Goal: Task Accomplishment & Management: Complete application form

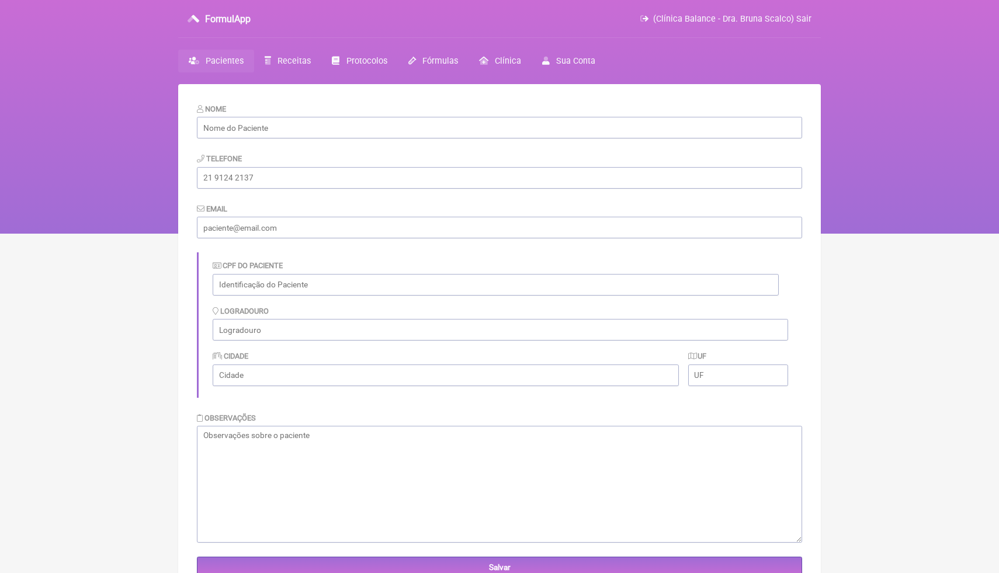
click at [319, 123] on input "text" at bounding box center [499, 128] width 605 height 22
click at [319, 126] on input "text" at bounding box center [499, 128] width 605 height 22
type input "Mildren Keisy da Luz"
click at [295, 164] on div "Telefone" at bounding box center [499, 170] width 605 height 36
click at [301, 224] on input "email" at bounding box center [499, 228] width 605 height 22
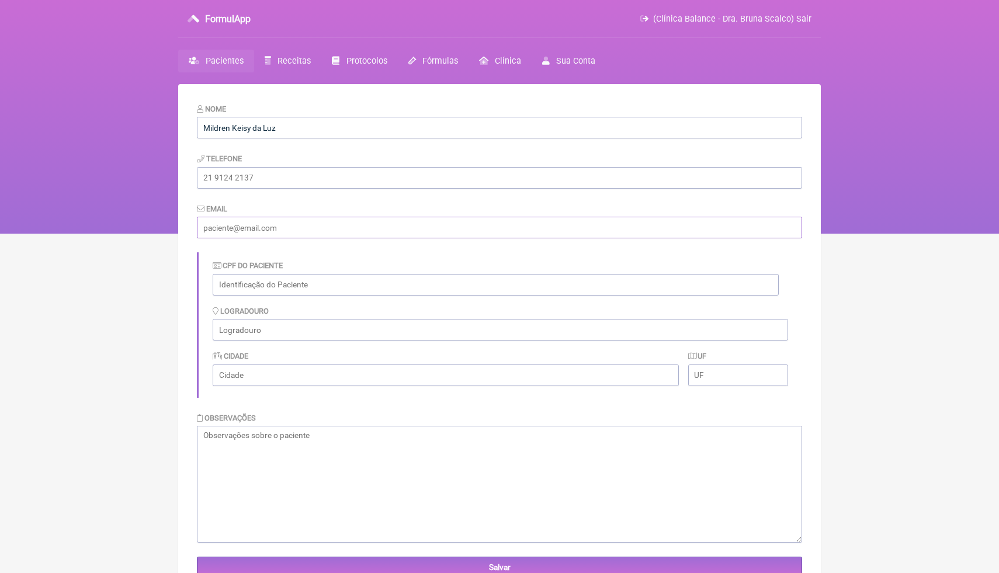
paste input "mildrenkeisydaluz@gmail.com"
type input "mildrenkeisydaluz@gmail.com"
click at [320, 283] on input "text" at bounding box center [496, 285] width 566 height 22
click at [325, 286] on input "text" at bounding box center [496, 285] width 566 height 22
paste input "026.833.799-35"
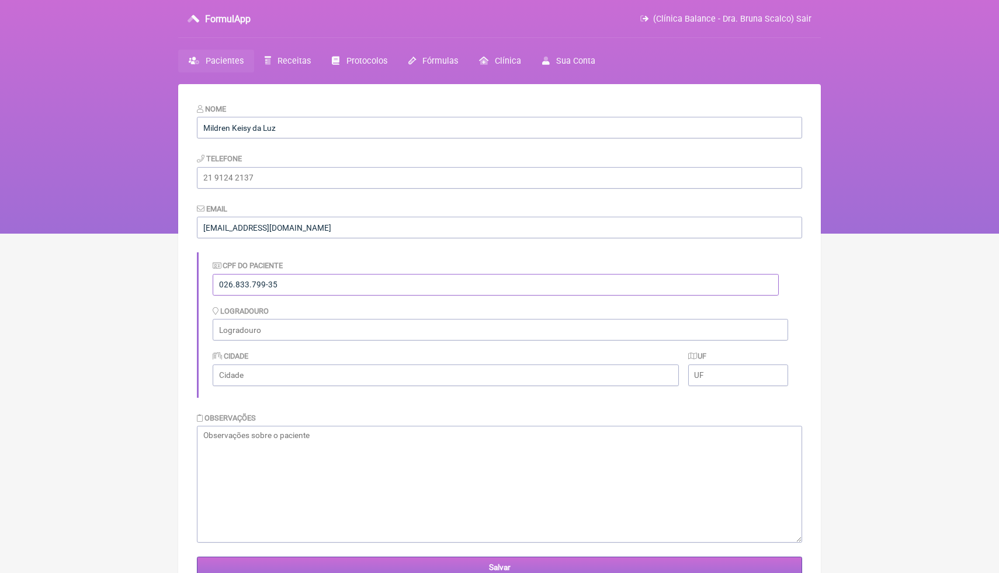
type input "026.833.799-35"
click at [301, 565] on input "Salvar" at bounding box center [499, 568] width 605 height 22
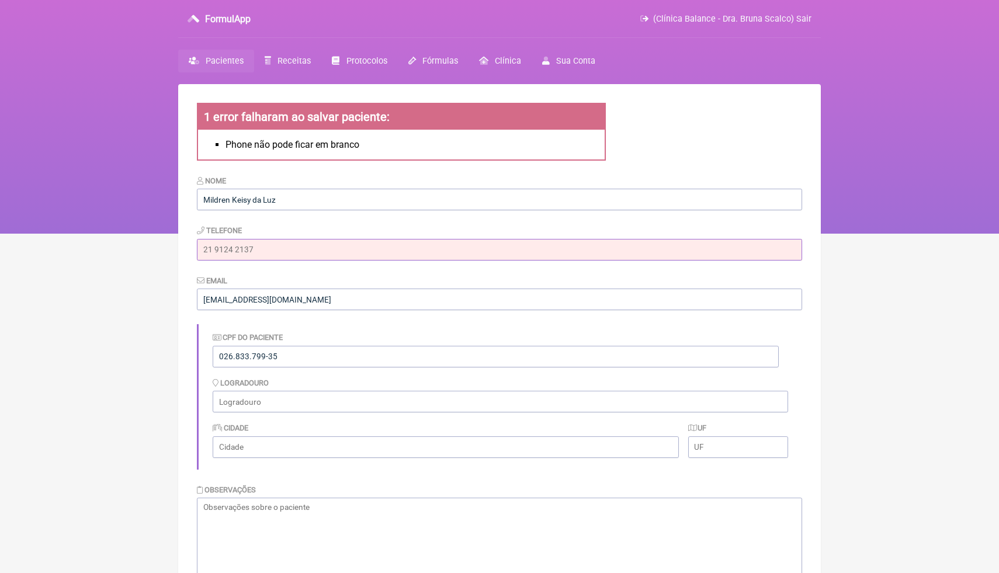
click at [361, 252] on input "tel" at bounding box center [499, 250] width 605 height 22
click at [310, 245] on input "tel" at bounding box center [499, 250] width 605 height 22
paste input "(66) 9951-9904"
click at [329, 229] on div "Telefone (66) 9951-9904" at bounding box center [499, 242] width 605 height 36
click at [336, 218] on form "1 error falharam ao salvar paciente: Phone não pode ficar em branco Nome Mildre…" at bounding box center [499, 376] width 605 height 547
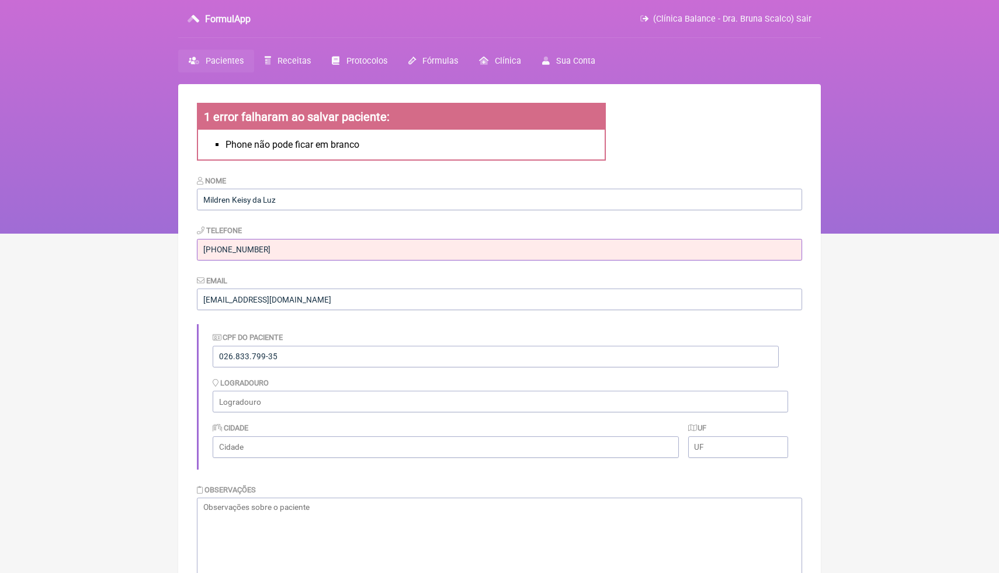
click at [293, 249] on input "(66) 9951-9904" at bounding box center [499, 250] width 605 height 22
click at [206, 251] on input "(66) 9951-9904" at bounding box center [499, 250] width 605 height 22
click at [221, 249] on input "(66) 9951-9904" at bounding box center [499, 250] width 605 height 22
drag, startPoint x: 214, startPoint y: 251, endPoint x: 207, endPoint y: 250, distance: 7.0
click at [208, 250] on input "(66) 669951-9904" at bounding box center [499, 250] width 605 height 22
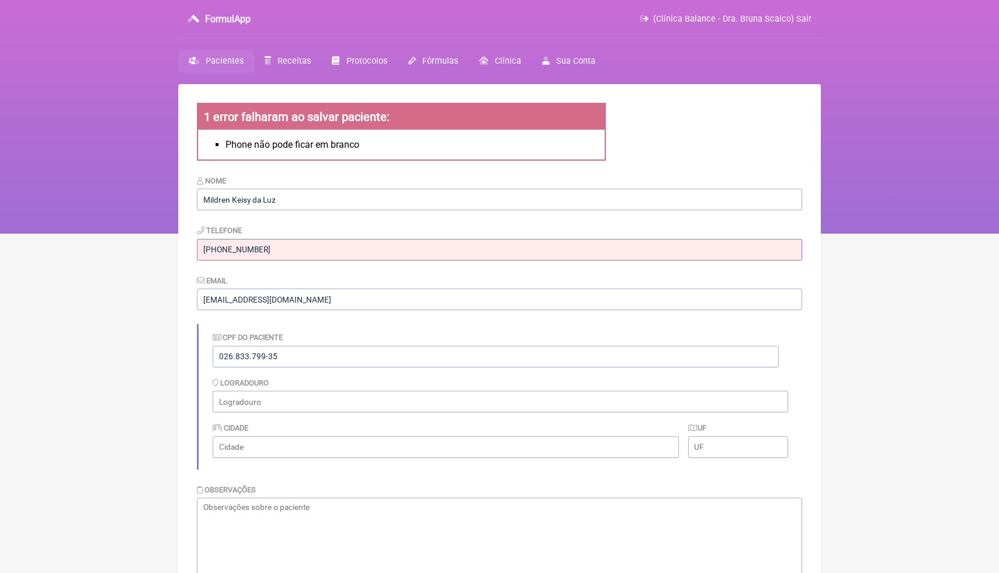
click at [304, 241] on input "(51) 669951-9904" at bounding box center [499, 250] width 605 height 22
click at [213, 249] on input "(51) 669951-9904" at bounding box center [499, 250] width 605 height 22
type input "(55) 669951-9904"
click at [295, 251] on input "(55) 669951-9904" at bounding box center [499, 250] width 605 height 22
drag, startPoint x: 278, startPoint y: 254, endPoint x: 184, endPoint y: 251, distance: 94.1
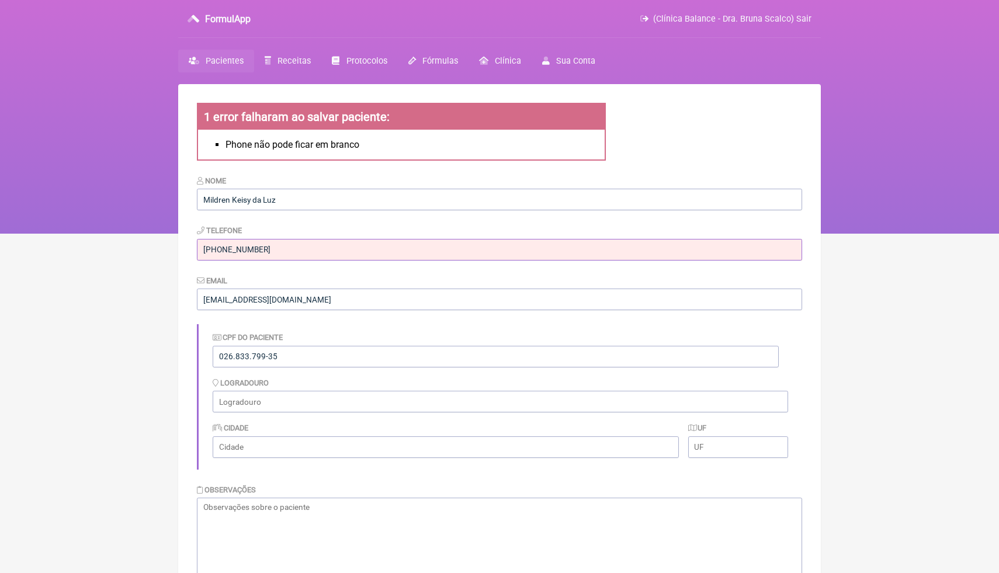
click at [184, 251] on main "1 error falharam ao salvar paciente: Phone não pode ficar em branco Nome Mildre…" at bounding box center [499, 385] width 642 height 603
click at [347, 245] on input "tel" at bounding box center [499, 250] width 605 height 22
paste input "(66) 9951-9904"
click at [349, 244] on input "(66) 9951-9904" at bounding box center [499, 250] width 605 height 22
type input "(66) 9951-9904"
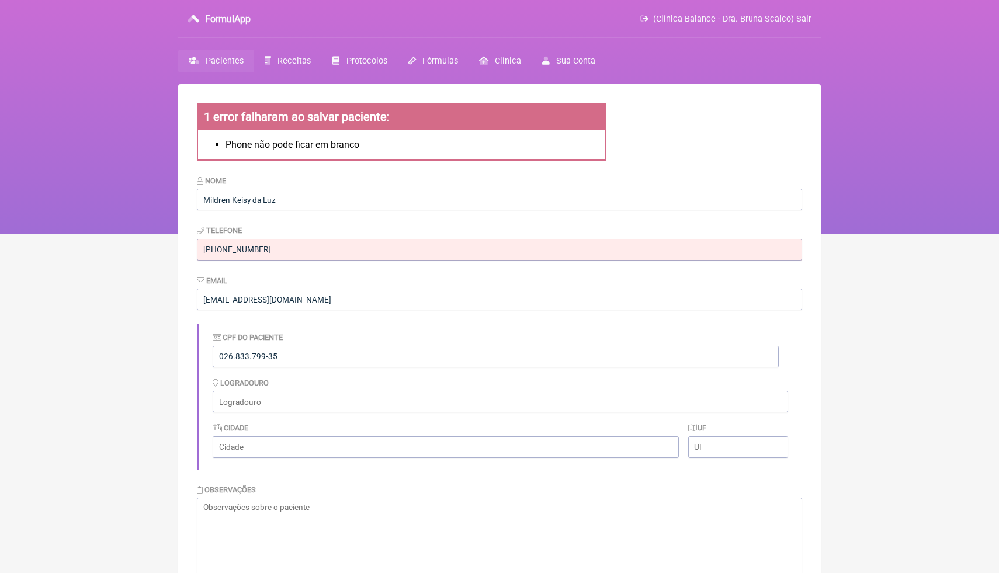
click at [353, 228] on div "Telefone (66) 9951-9904" at bounding box center [499, 242] width 605 height 36
click at [853, 234] on html "FormulApp (Clínica Balance - Dra. Bruna Scalco) Sair Pacientes Receitas Protoco…" at bounding box center [499, 117] width 999 height 234
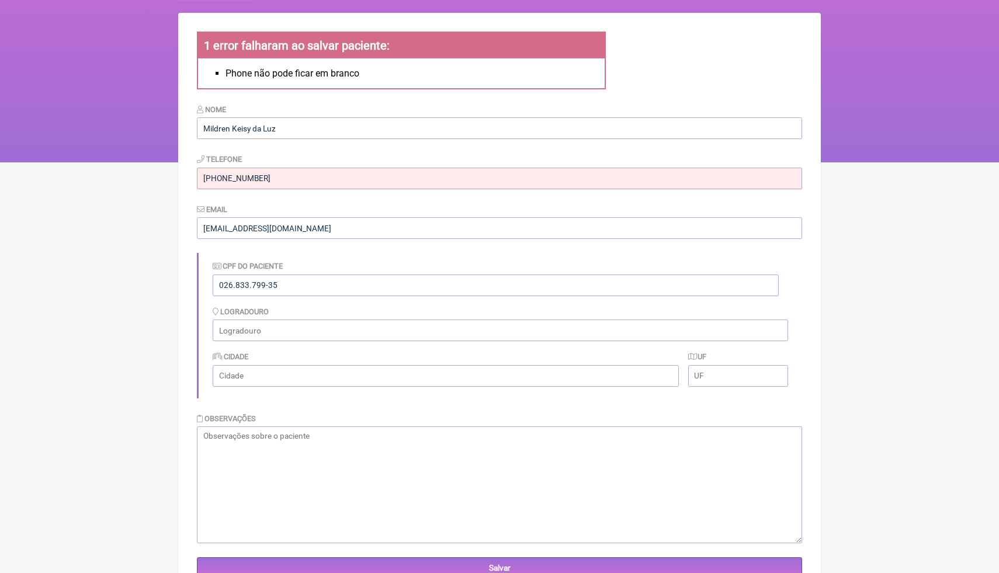
scroll to position [114, 0]
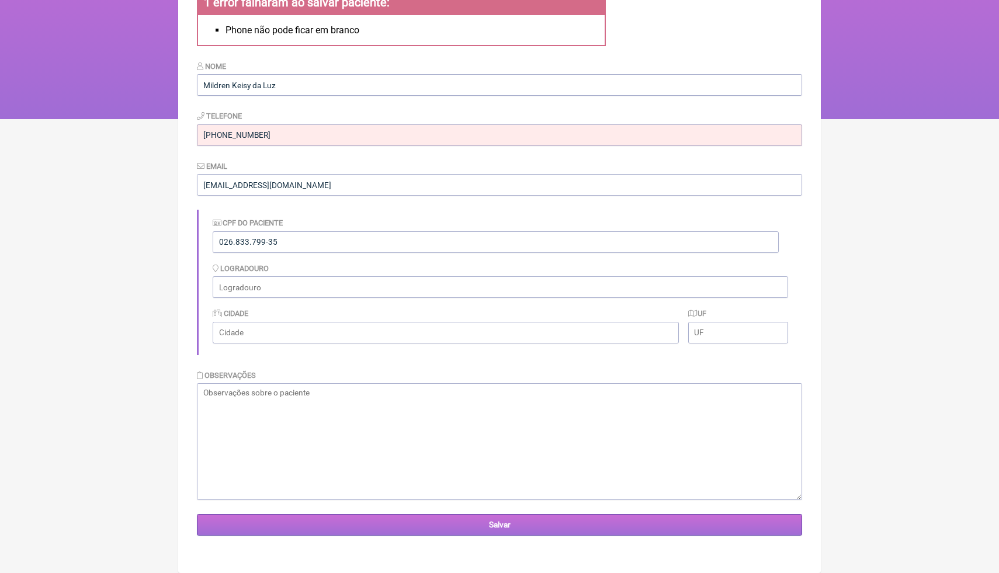
click at [608, 524] on input "Salvar" at bounding box center [499, 525] width 605 height 22
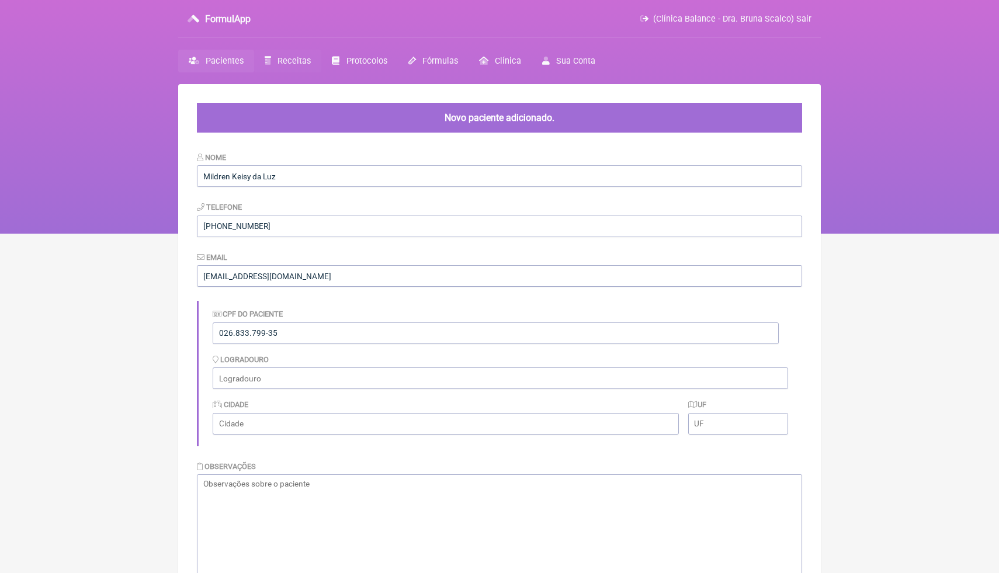
click at [296, 57] on span "Receitas" at bounding box center [293, 61] width 33 height 10
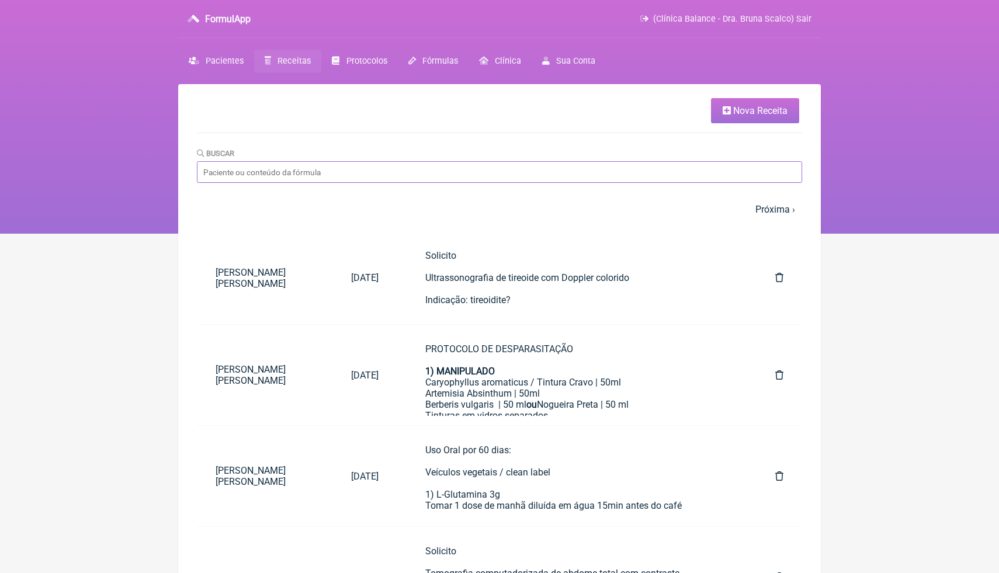
click at [405, 175] on input "Buscar" at bounding box center [499, 172] width 605 height 22
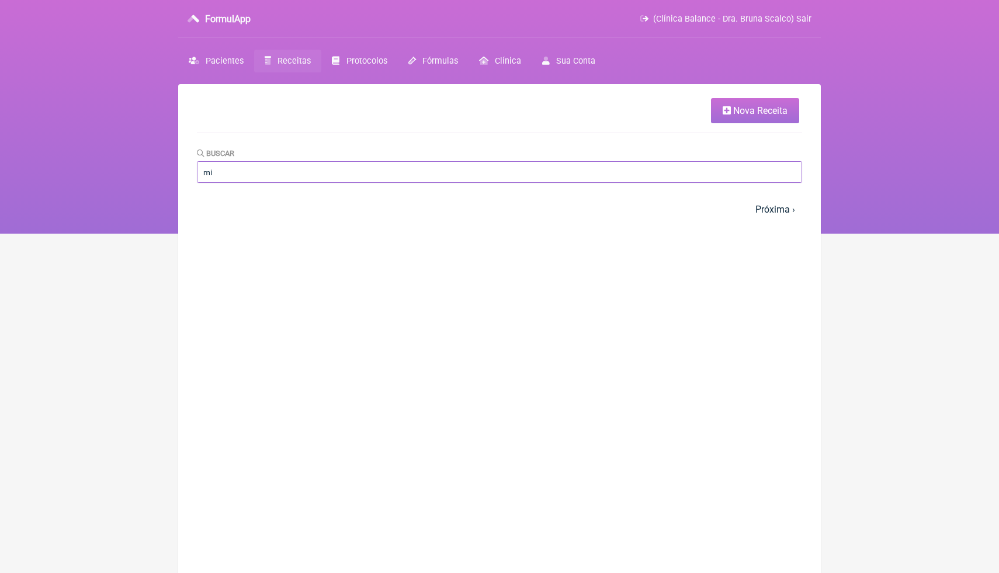
type input "m"
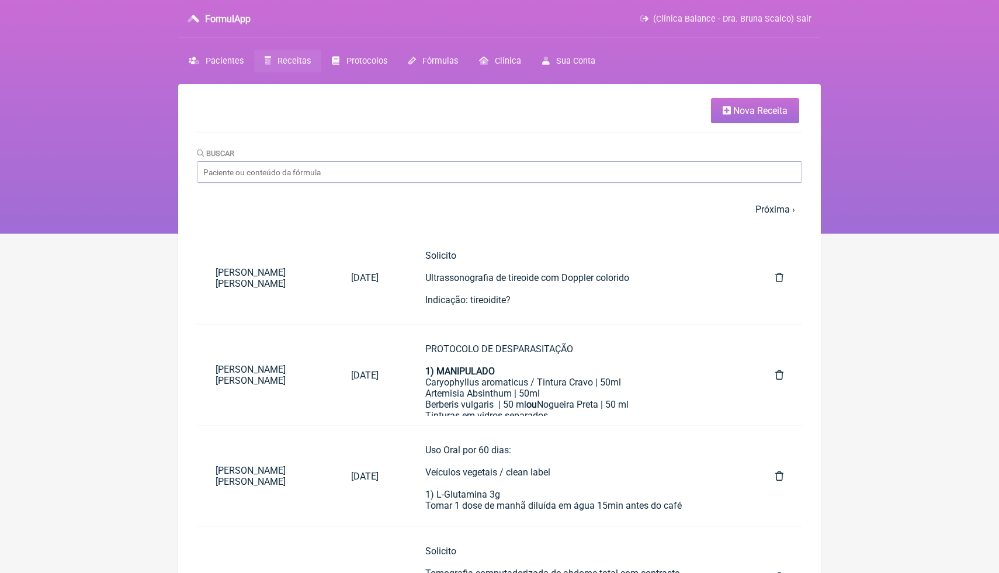
click at [764, 112] on span "Nova Receita" at bounding box center [760, 110] width 54 height 11
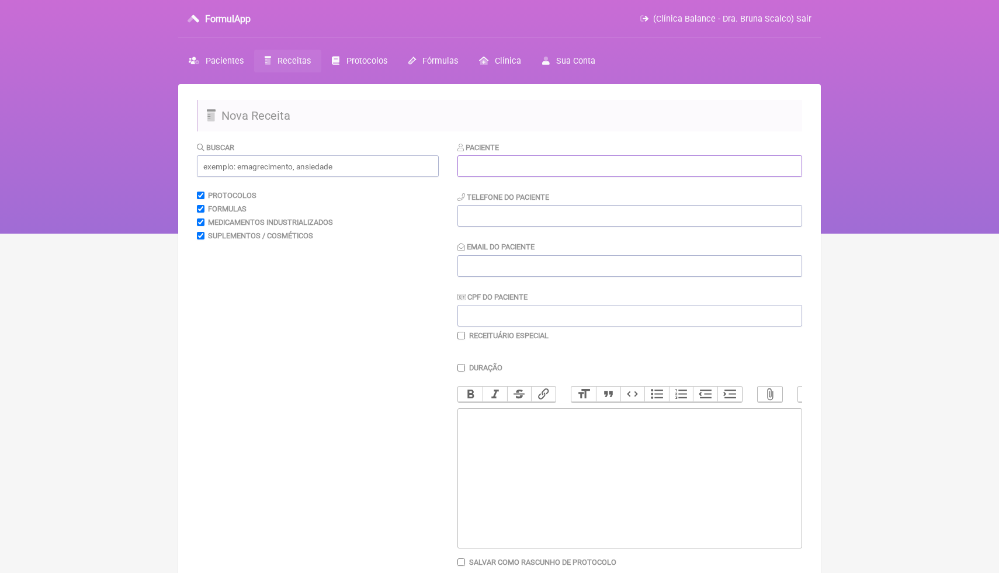
click at [599, 163] on input "text" at bounding box center [629, 166] width 345 height 22
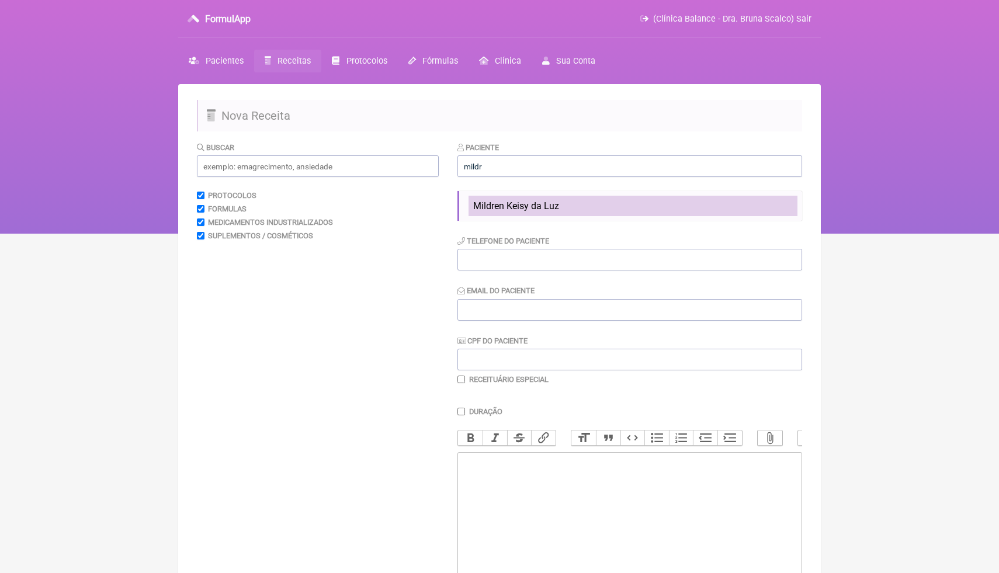
click at [614, 206] on li "Mildren Keisy da Luz" at bounding box center [632, 206] width 329 height 20
type input "Mildren Keisy da Luz"
type input "(66) 9951-9904"
type input "[EMAIL_ADDRESS][DOMAIN_NAME]"
type input "026.833.799-35"
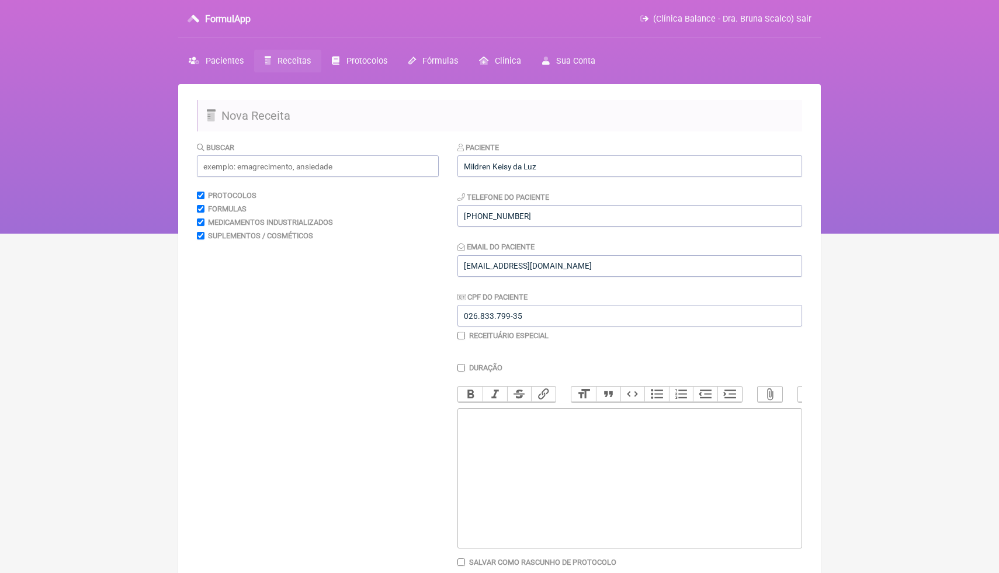
click at [493, 448] on trix-editor at bounding box center [629, 478] width 345 height 140
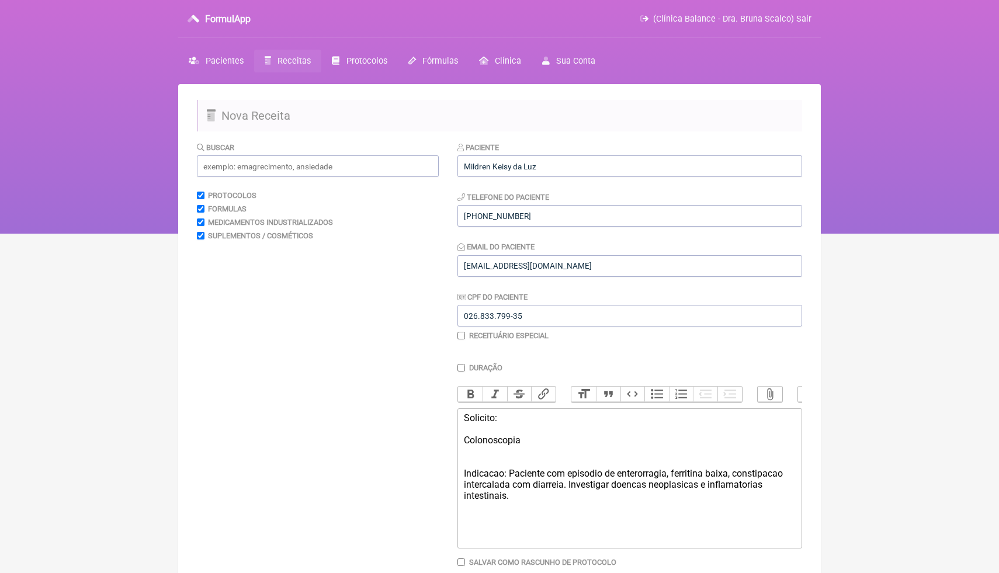
type trix-editor "<div>Solicito:<br><br>Colonoscopia<br><br><br>Indicacao: Paciente com episodio …"
click at [839, 234] on html "FormulApp (Clínica Balance - Dra. Bruna Scalco) Sair Pacientes Receitas Protoco…" at bounding box center [499, 117] width 999 height 234
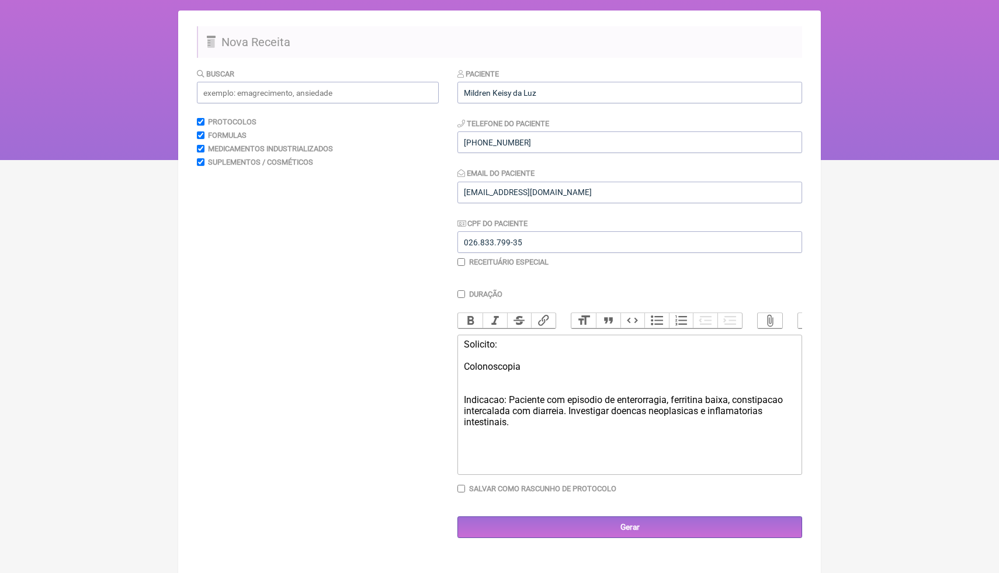
scroll to position [84, 0]
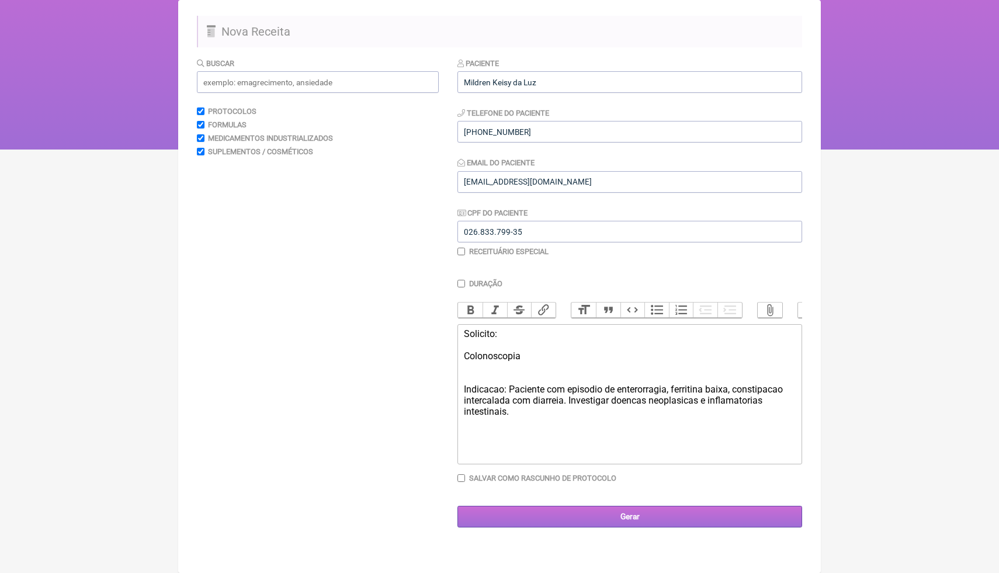
click at [674, 521] on input "Gerar" at bounding box center [629, 517] width 345 height 22
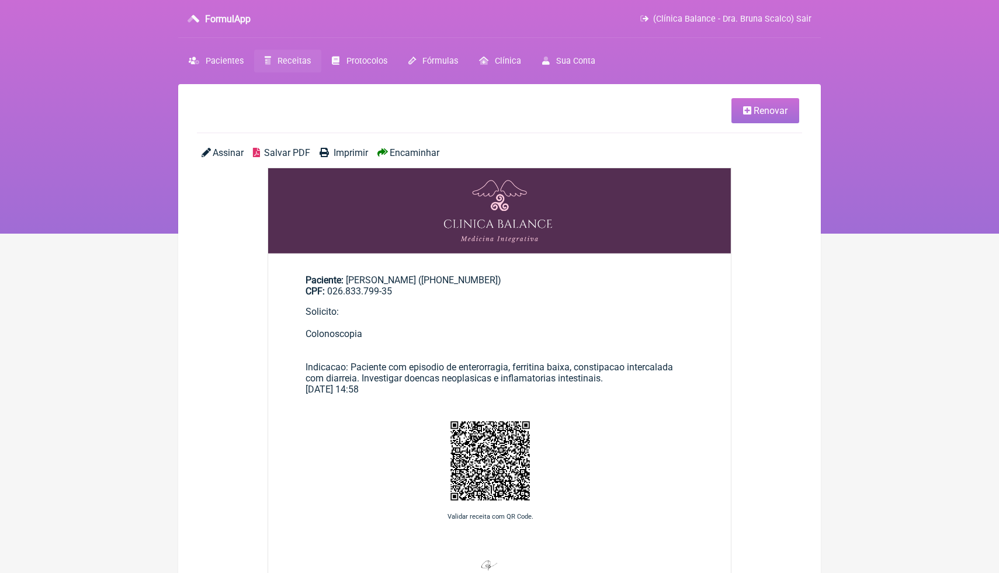
click at [959, 234] on html "FormulApp (Clínica Balance - Dra. Bruna Scalco) Sair Pacientes Receitas Protoco…" at bounding box center [499, 117] width 999 height 234
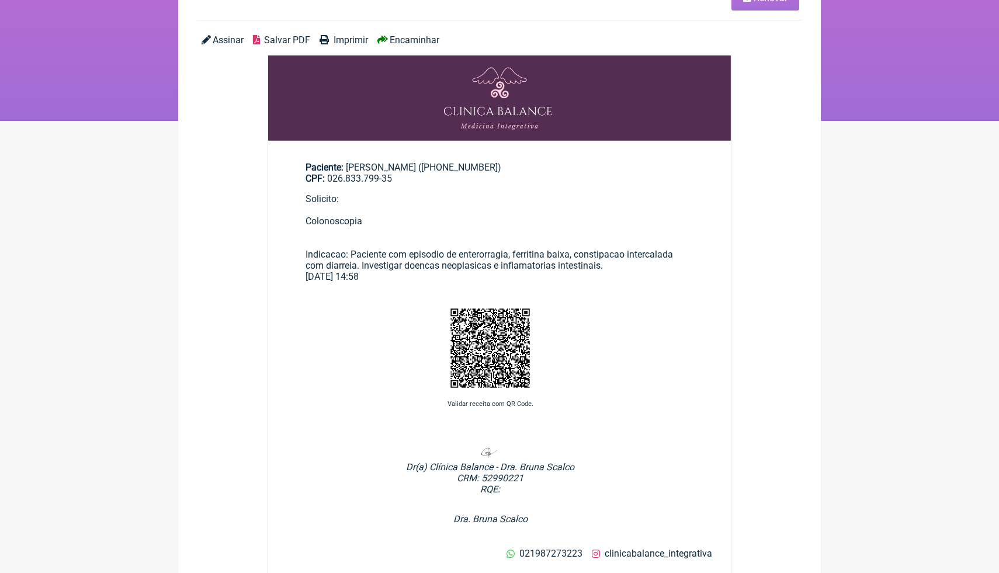
scroll to position [117, 0]
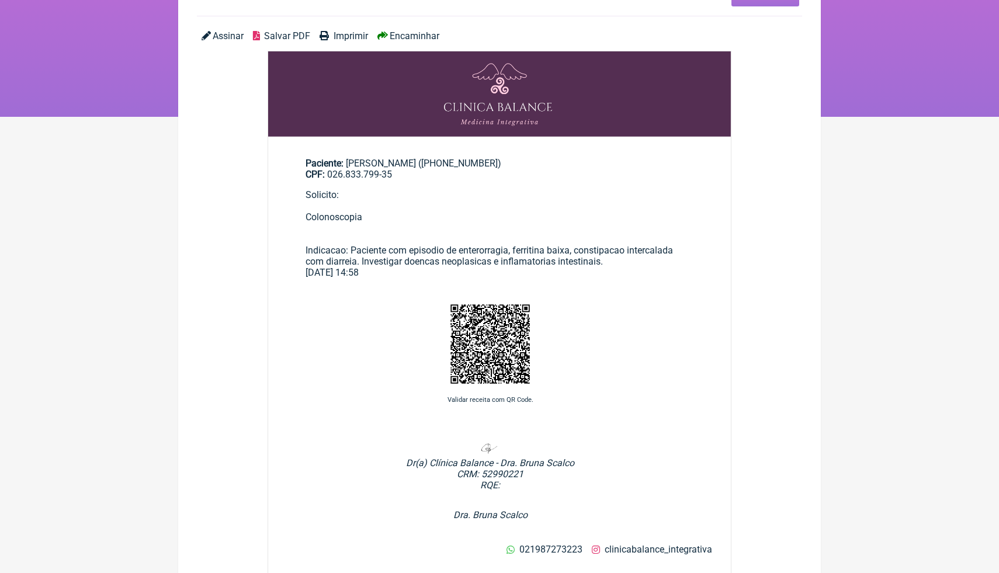
click at [276, 37] on span "Salvar PDF" at bounding box center [287, 35] width 46 height 11
click at [616, 190] on div "Solicito: Colonoscopia Indicacao: Paciente com episodio de enterorragia, ferrit…" at bounding box center [499, 228] width 388 height 78
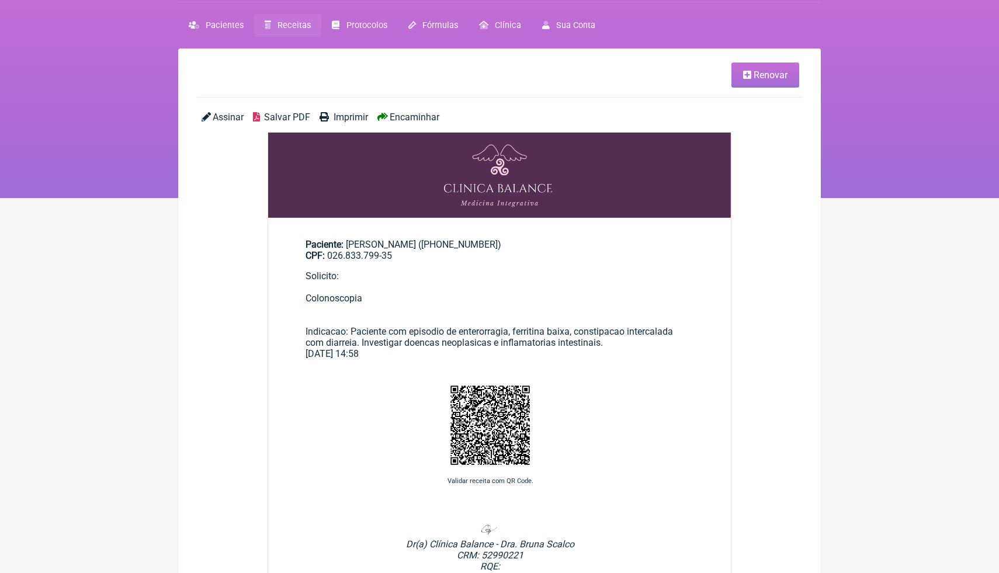
scroll to position [23, 0]
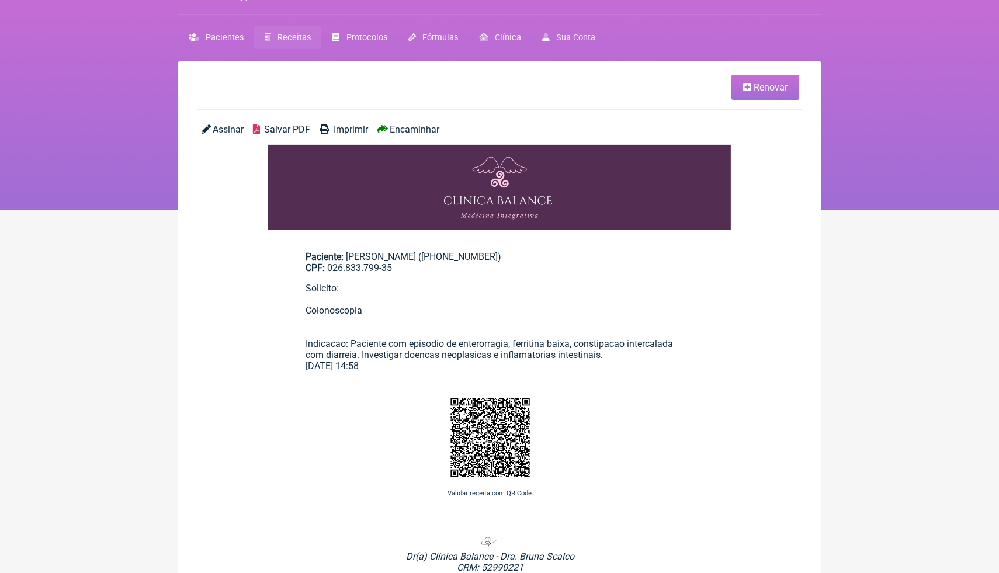
click at [292, 39] on span "Receitas" at bounding box center [293, 38] width 33 height 10
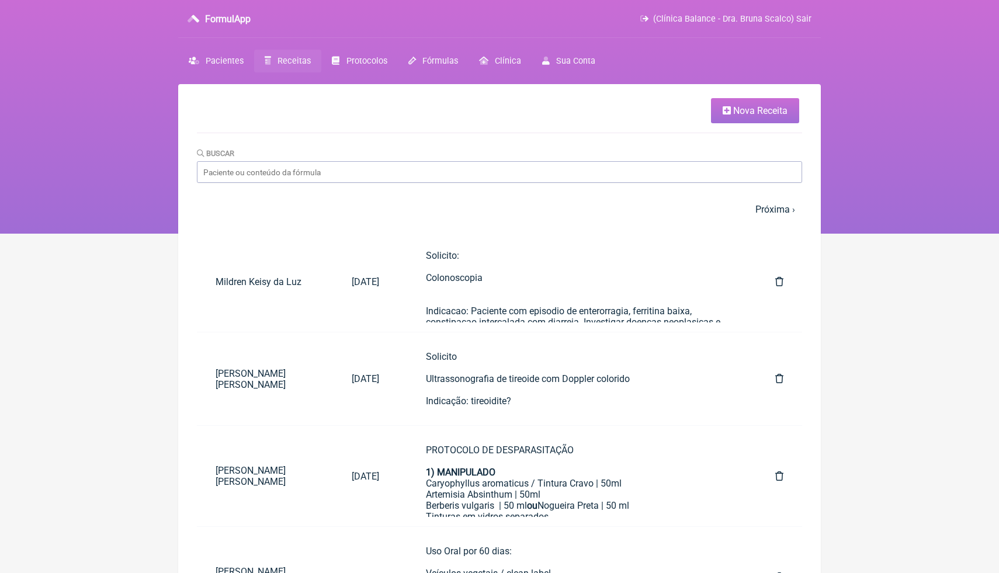
click at [725, 113] on icon at bounding box center [726, 110] width 8 height 9
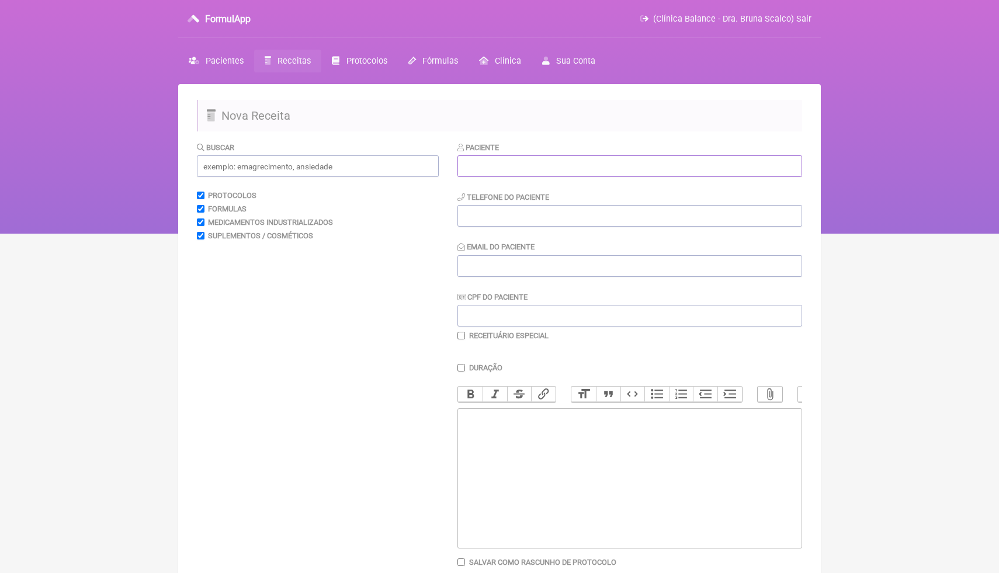
click at [596, 172] on input "text" at bounding box center [629, 166] width 345 height 22
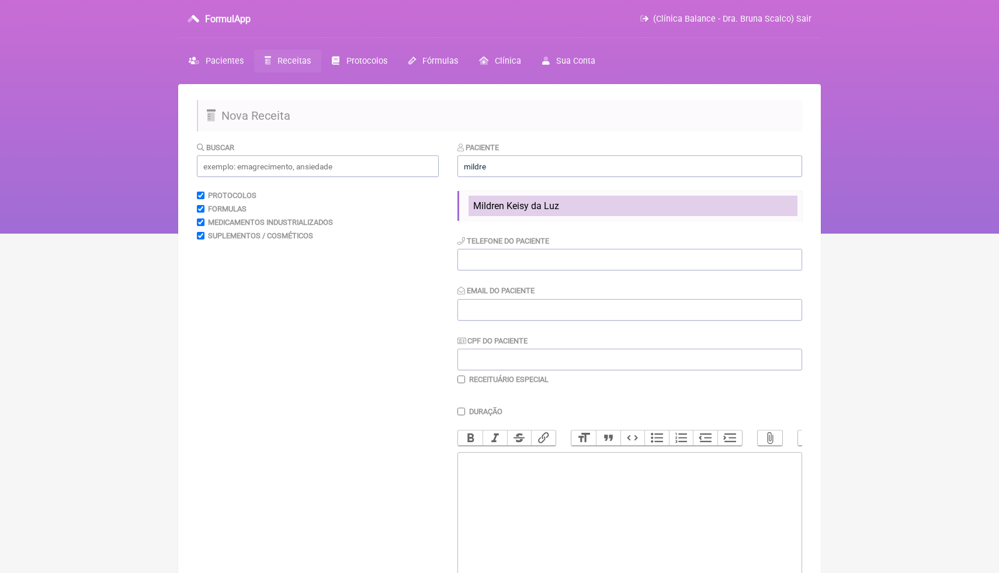
click at [624, 201] on li "Mildren Keisy da Luz" at bounding box center [632, 206] width 329 height 20
type input "Mildren Keisy da Luz"
type input "(66) 9951-9904"
type input "[EMAIL_ADDRESS][DOMAIN_NAME]"
type input "026.833.799-35"
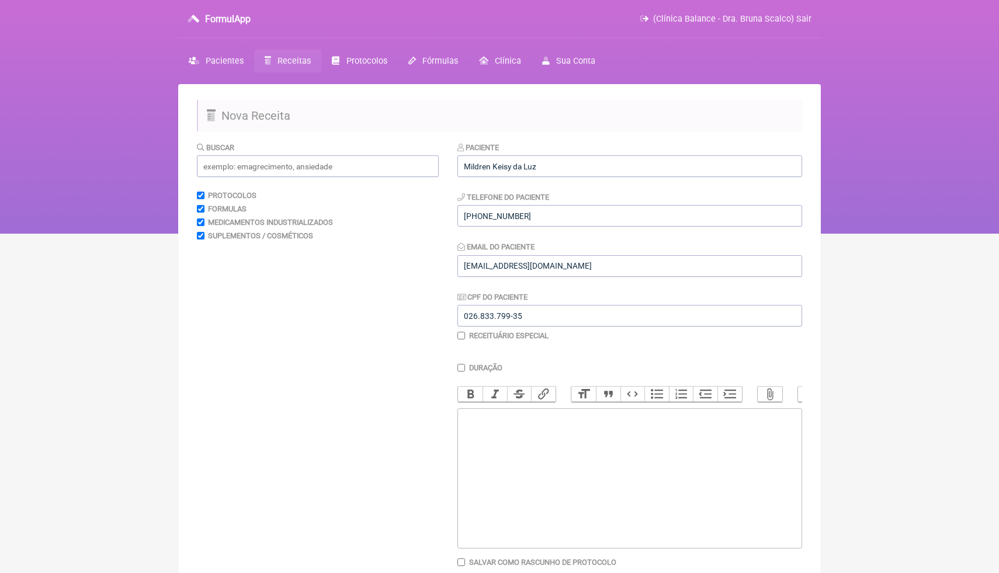
click at [569, 443] on trix-editor at bounding box center [629, 478] width 345 height 140
click at [278, 173] on input "text" at bounding box center [318, 166] width 242 height 22
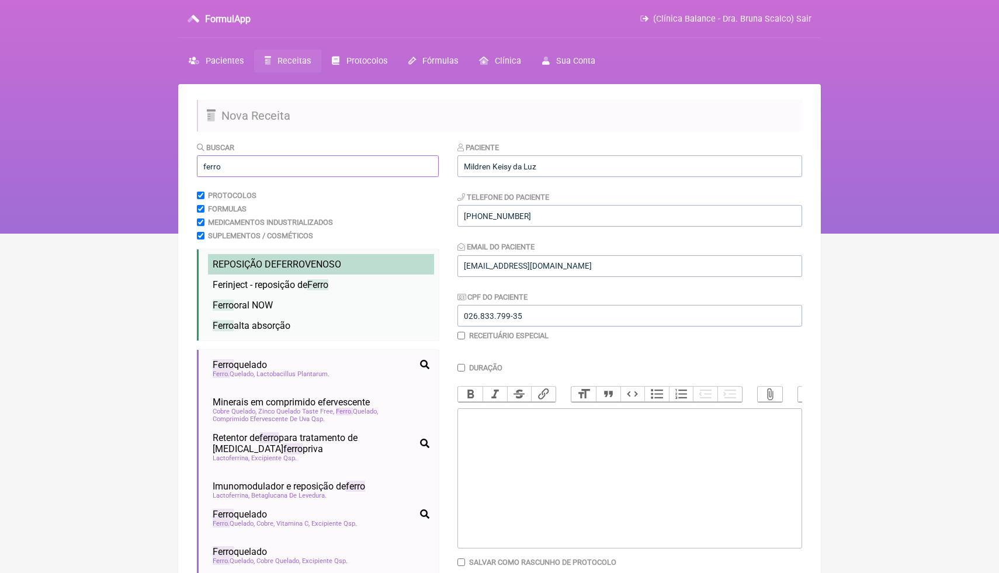
type input "ferro"
click at [261, 266] on span "REPOSIÇÃO DE FERRO VENOSO" at bounding box center [277, 264] width 128 height 11
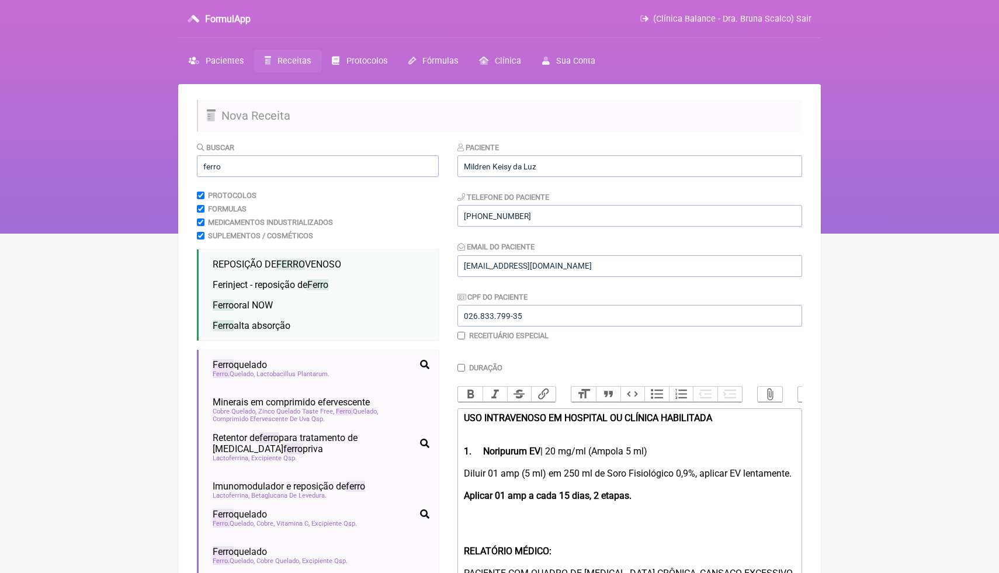
click at [691, 451] on div "USO INTRAVENOSO EM HOSPITAL OU CLÍNICA HABILITADA 1. Noripurum EV | 20 mg/ml (A…" at bounding box center [630, 434] width 332 height 44
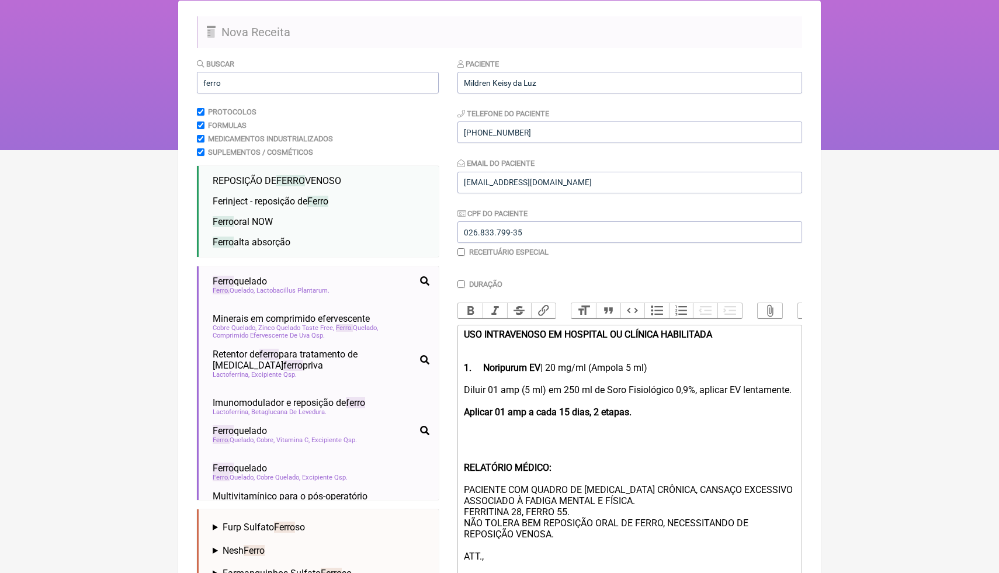
scroll to position [95, 0]
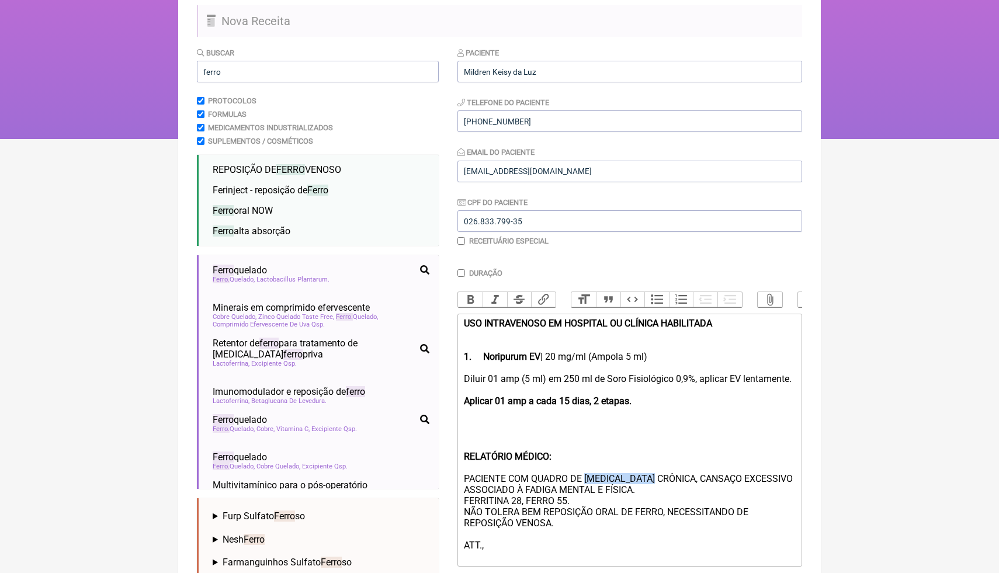
drag, startPoint x: 667, startPoint y: 491, endPoint x: 591, endPoint y: 488, distance: 76.0
click at [591, 489] on div "Diluir 01 amp (5 ml) em 250 ml de Soro Fisiológico 0,9%, aplicar EV lentamente.…" at bounding box center [630, 467] width 332 height 189
click at [594, 493] on div "Diluir 01 amp (5 ml) em 250 ml de Soro Fisiológico 0,9%, aplicar EV lentamente.…" at bounding box center [630, 467] width 332 height 189
click at [522, 512] on div "Diluir 01 amp (5 ml) em 250 ml de Soro Fisiológico 0,9%, aplicar EV lentamente.…" at bounding box center [630, 467] width 332 height 189
drag, startPoint x: 568, startPoint y: 512, endPoint x: 558, endPoint y: 510, distance: 10.8
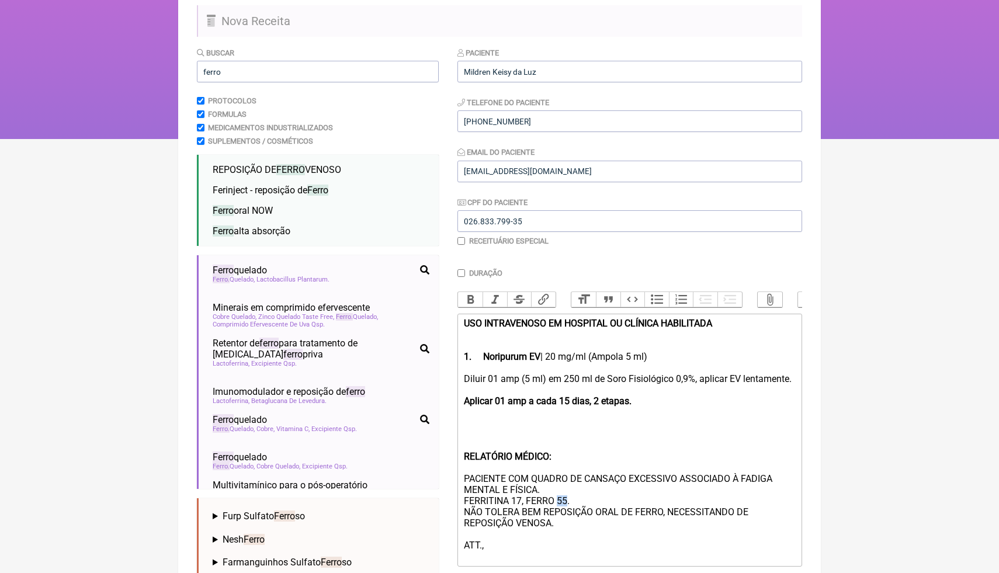
click at [558, 510] on div "Diluir 01 amp (5 ml) em 250 ml de Soro Fisiológico 0,9%, aplicar EV lentamente.…" at bounding box center [630, 467] width 332 height 189
click at [607, 537] on div "Diluir 01 amp (5 ml) em 250 ml de Soro Fisiológico 0,9%, aplicar EV lentamente.…" at bounding box center [630, 467] width 332 height 189
click at [618, 531] on div "Diluir 01 amp (5 ml) em 250 ml de Soro Fisiológico 0,9%, aplicar EV lentamente.…" at bounding box center [630, 467] width 332 height 189
click at [667, 500] on div "Diluir 01 amp (5 ml) em 250 ml de Soro Fisiológico 0,9%, aplicar EV lentamente.…" at bounding box center [630, 467] width 332 height 189
click at [801, 404] on trix-editor "USO INTRAVENOSO EM HOSPITAL OU CLÍNICA HABILITADA 1. Noripurum EV | 20 mg/ml (A…" at bounding box center [629, 440] width 345 height 253
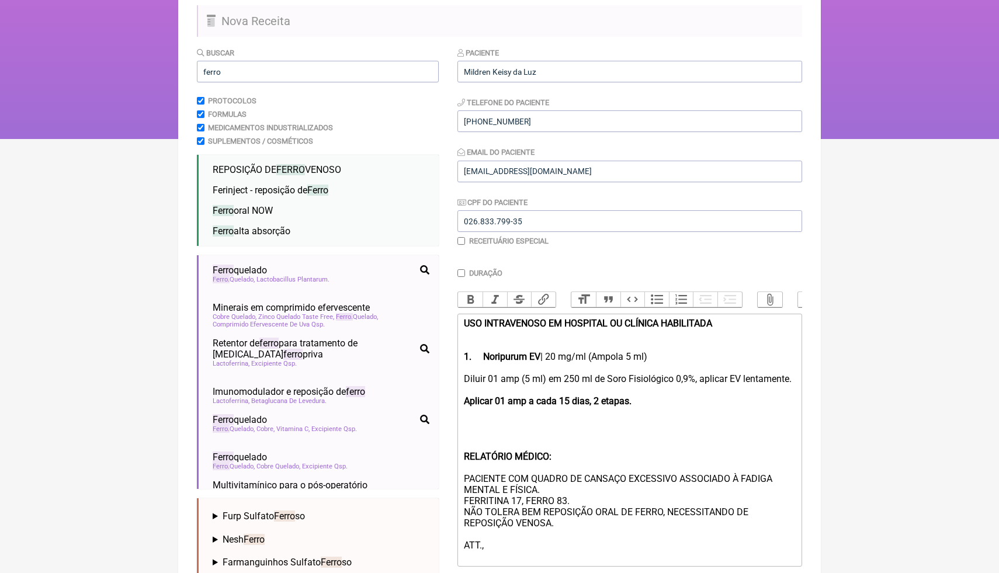
click at [908, 139] on html "FormulApp (Clínica Balance - Dra. Bruna Scalco) Sair Pacientes Receitas Protoco…" at bounding box center [499, 22] width 999 height 234
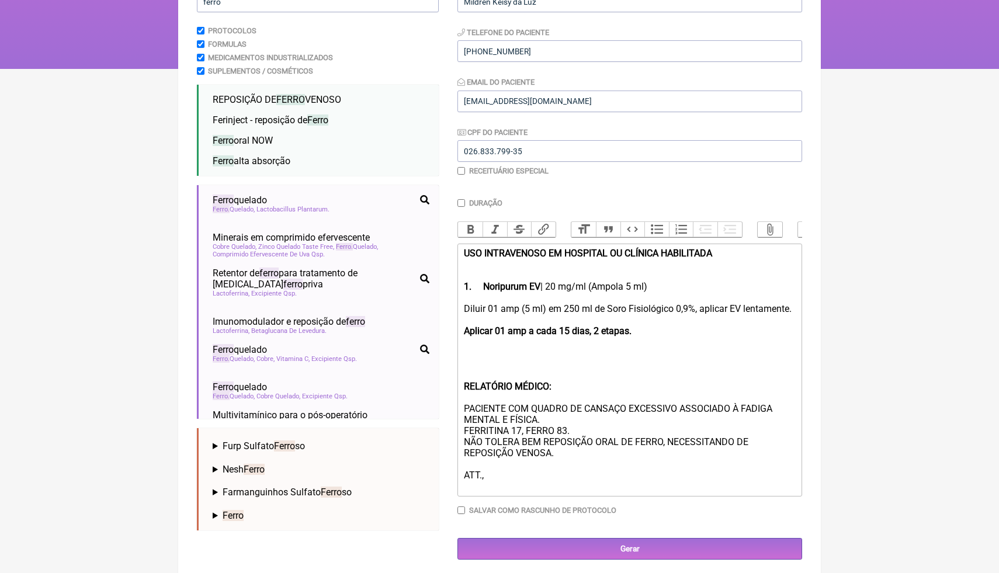
scroll to position [180, 0]
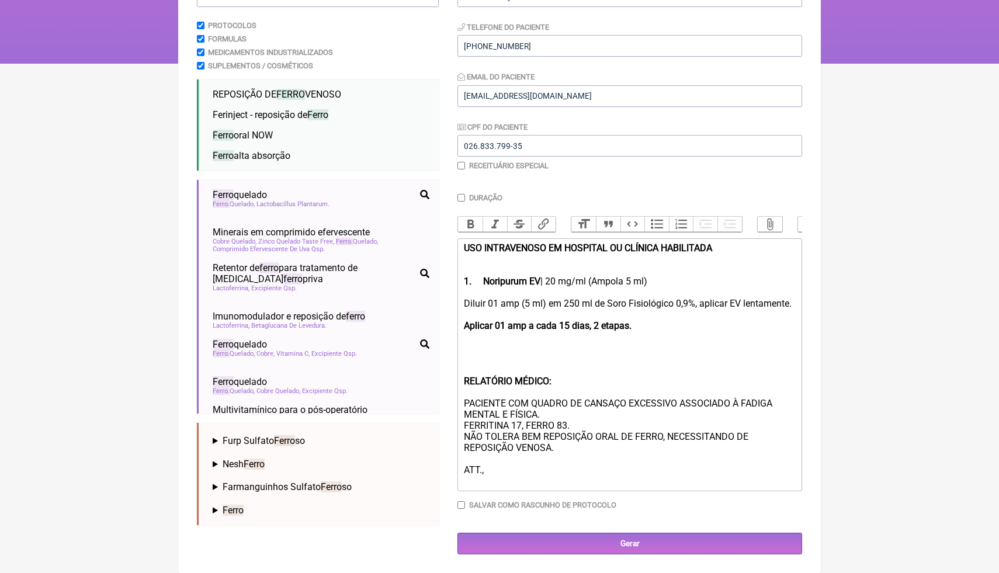
click at [506, 472] on div "Diluir 01 amp (5 ml) em 250 ml de Soro Fisiológico 0,9%, aplicar EV lentamente.…" at bounding box center [630, 392] width 332 height 189
click at [579, 425] on div "Diluir 01 amp (5 ml) em 250 ml de Soro Fisiológico 0,9%, aplicar EV lentamente.…" at bounding box center [630, 392] width 332 height 189
click at [576, 414] on div "Diluir 01 amp (5 ml) em 250 ml de Soro Fisiológico 0,9%, aplicar EV lentamente.…" at bounding box center [630, 392] width 332 height 189
type trix-editor "<div><strong>USO INTRAVENOSO EM HOSPITAL OU CLÍNICA HABILITADA <br><br><br>1.</…"
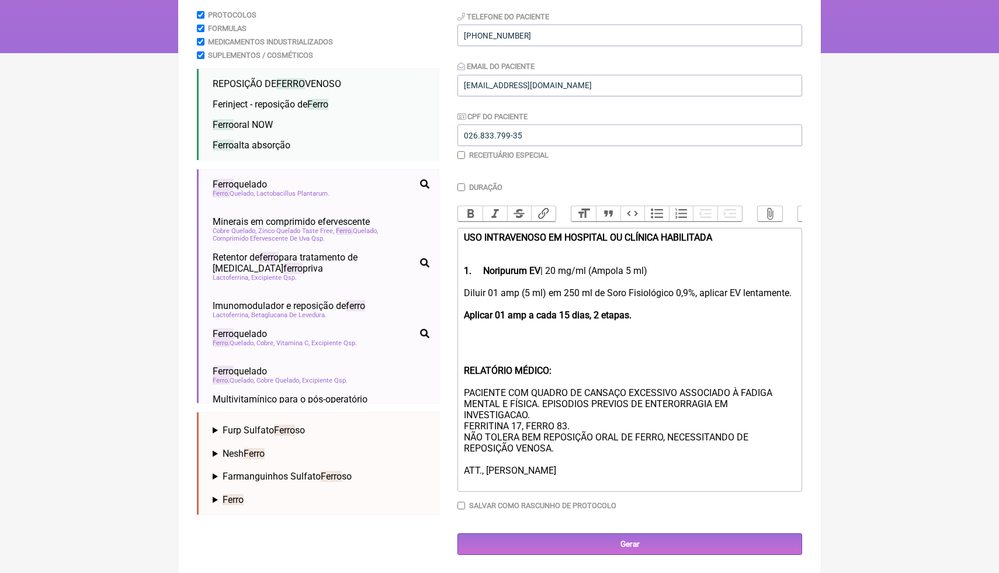
click at [624, 431] on div "Diluir 01 amp (5 ml) em 250 ml de Soro Fisiológico 0,9%, aplicar EV lentamente.…" at bounding box center [630, 387] width 332 height 200
click at [627, 435] on div "Diluir 01 amp (5 ml) em 250 ml de Soro Fisiológico 0,9%, aplicar EV lentamente.…" at bounding box center [630, 387] width 332 height 200
click at [798, 412] on trix-editor "USO INTRAVENOSO EM HOSPITAL OU CLÍNICA HABILITADA 1. Noripurum EV | 20 mg/ml (A…" at bounding box center [629, 360] width 345 height 264
click at [581, 555] on input "Gerar" at bounding box center [629, 544] width 345 height 22
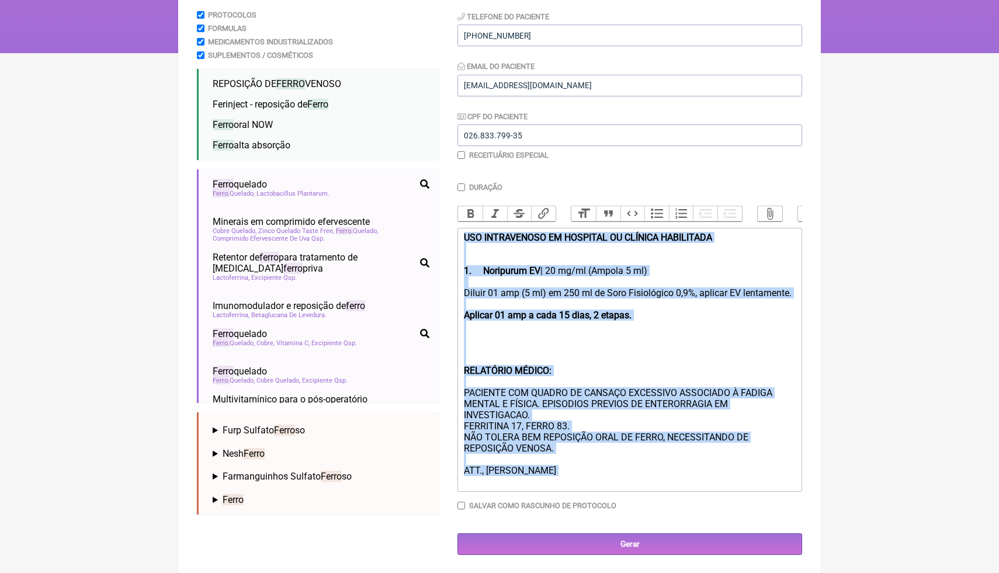
drag, startPoint x: 583, startPoint y: 491, endPoint x: 454, endPoint y: 230, distance: 291.2
click at [454, 230] on form "Buscar ferro Protocolos Formulas Medicamentos Industrializados Suplementos / Co…" at bounding box center [499, 258] width 605 height 594
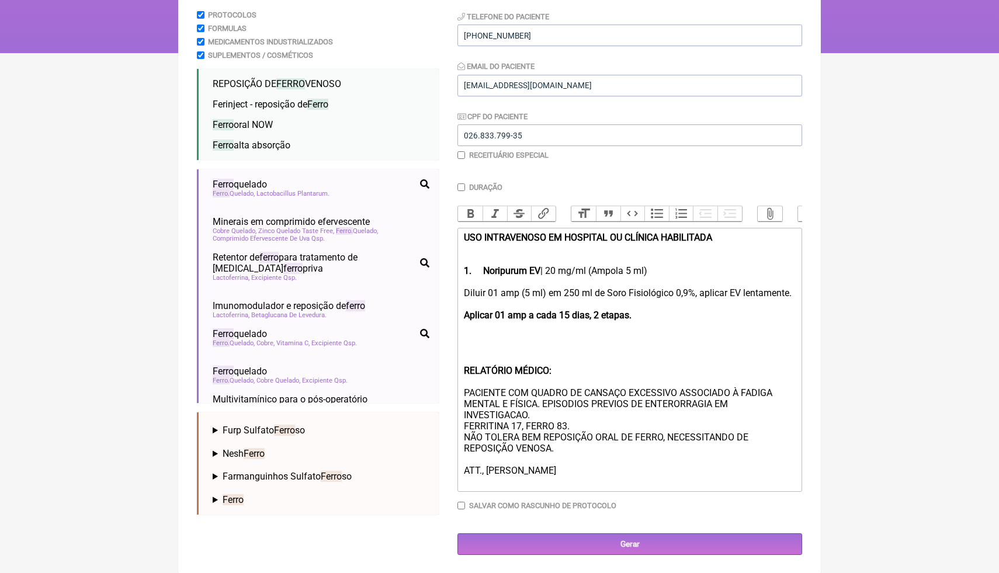
scroll to position [149, 0]
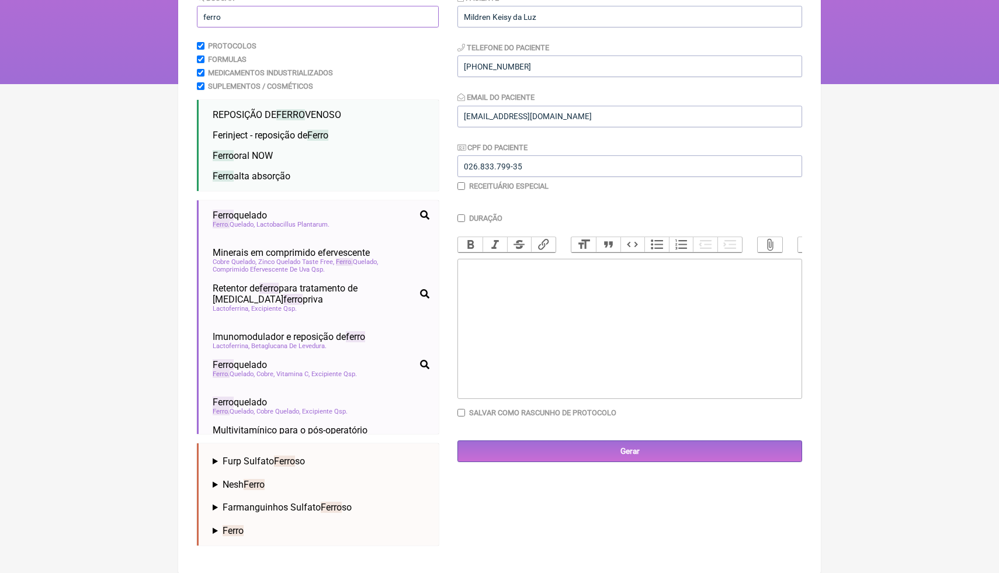
drag, startPoint x: 335, startPoint y: 15, endPoint x: 199, endPoint y: 17, distance: 136.7
click at [197, 17] on input "ferro" at bounding box center [318, 17] width 242 height 22
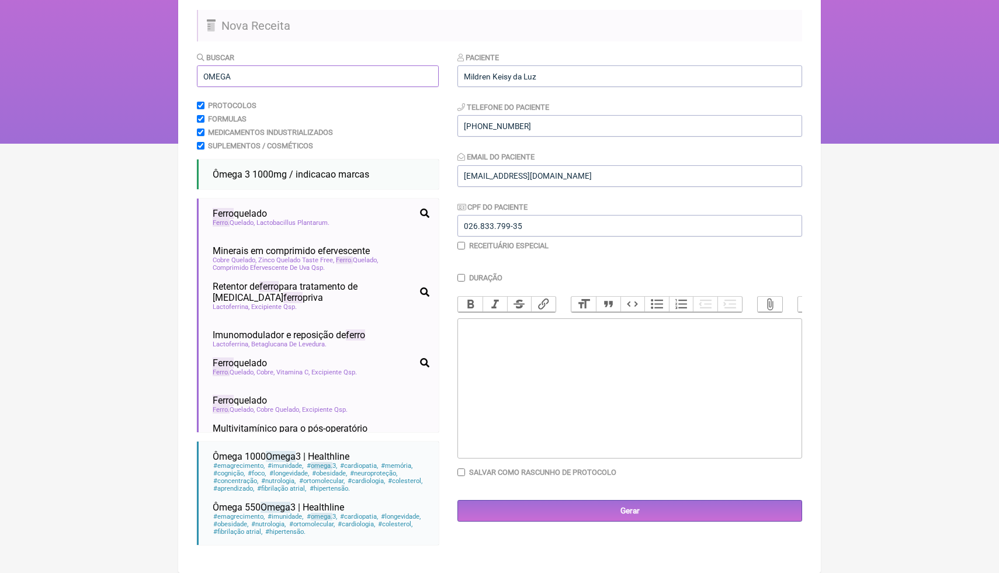
scroll to position [92, 0]
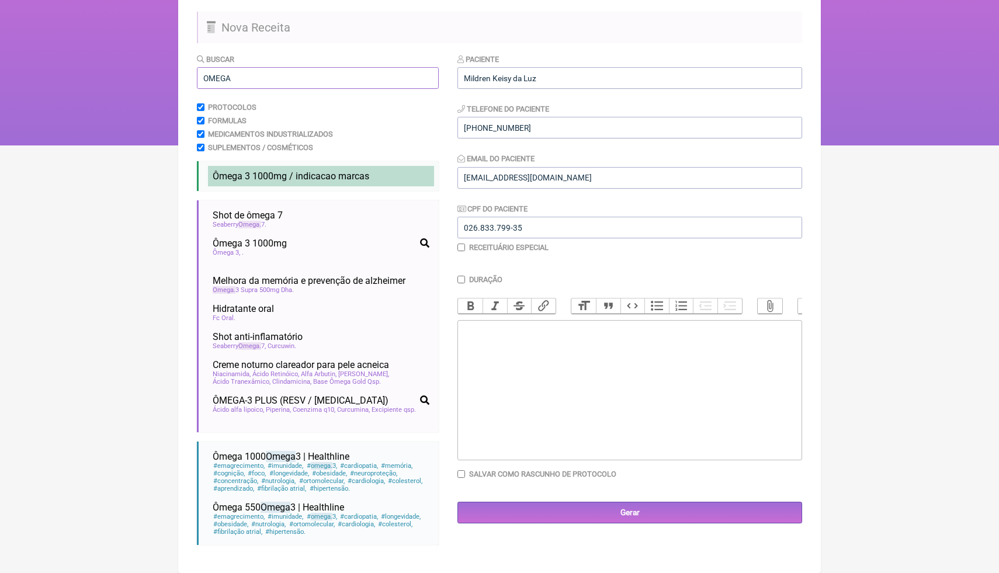
type input "OMEGA"
click at [303, 173] on span "Ômega 3 1000mg / indicacao marcas" at bounding box center [291, 176] width 157 height 11
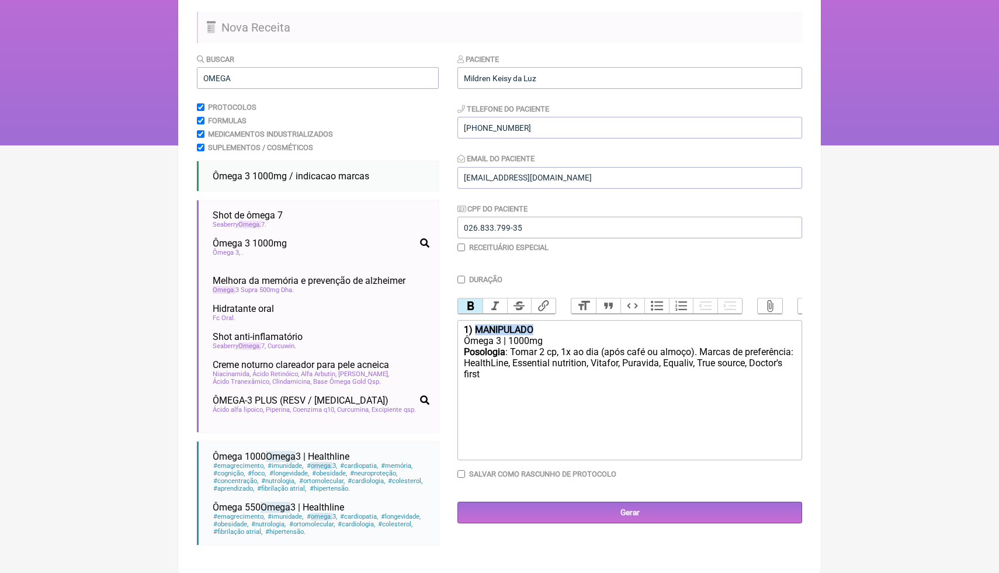
drag, startPoint x: 541, startPoint y: 322, endPoint x: 477, endPoint y: 319, distance: 64.9
click at [477, 320] on trix-editor "1) MANIPULADO Ômega 3 | 1000mg Posologia : Tomar 2 cp, 1x ao dia (após café ou …" at bounding box center [629, 390] width 345 height 140
drag, startPoint x: 571, startPoint y: 329, endPoint x: 451, endPoint y: 321, distance: 120.0
click at [451, 322] on form "Buscar OMEGA Protocolos Formulas Medicamentos Industrializados Suplementos / Co…" at bounding box center [499, 303] width 605 height 501
click at [472, 307] on button "Bold" at bounding box center [470, 305] width 25 height 15
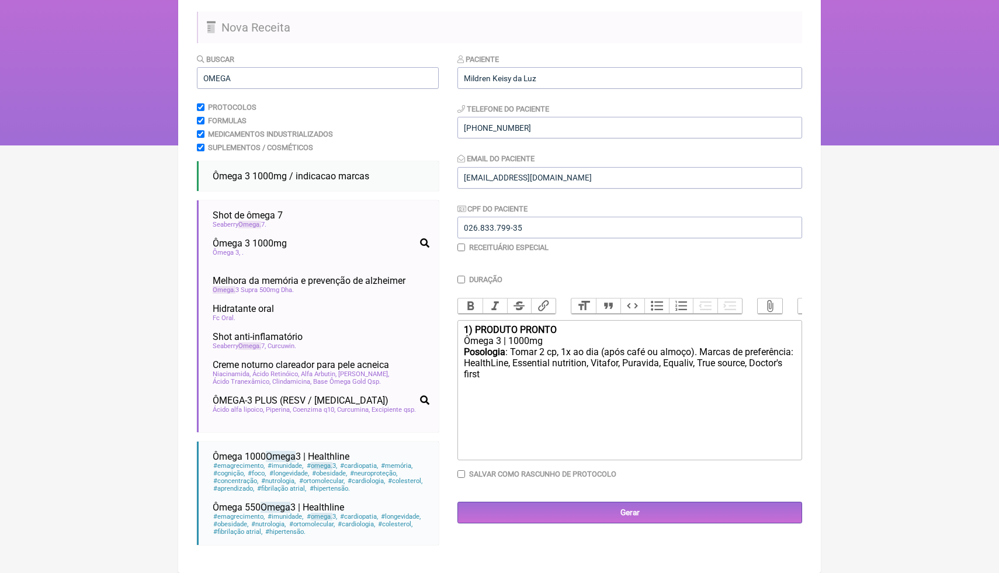
click at [579, 381] on div "Posologia : Tomar 2 cp, 1x ao dia (após café ou almoço). Marcas de preferência:…" at bounding box center [630, 374] width 332 height 57
click at [576, 371] on div "Posologia : Tomar 2 cp, 1x ao dia (após café ou almoço). Marcas de preferência:…" at bounding box center [630, 374] width 332 height 57
click at [558, 371] on div "Posologia : Tomar 2 cp, 1x ao dia (após café ou almoço). Marcas de preferência:…" at bounding box center [630, 374] width 332 height 57
type trix-editor "<div><strong>1) PRODUTO PRONTO</strong></div><div>Ômega 3 | 1000mg</div><div><s…"
drag, startPoint x: 264, startPoint y: 71, endPoint x: 200, endPoint y: 70, distance: 64.2
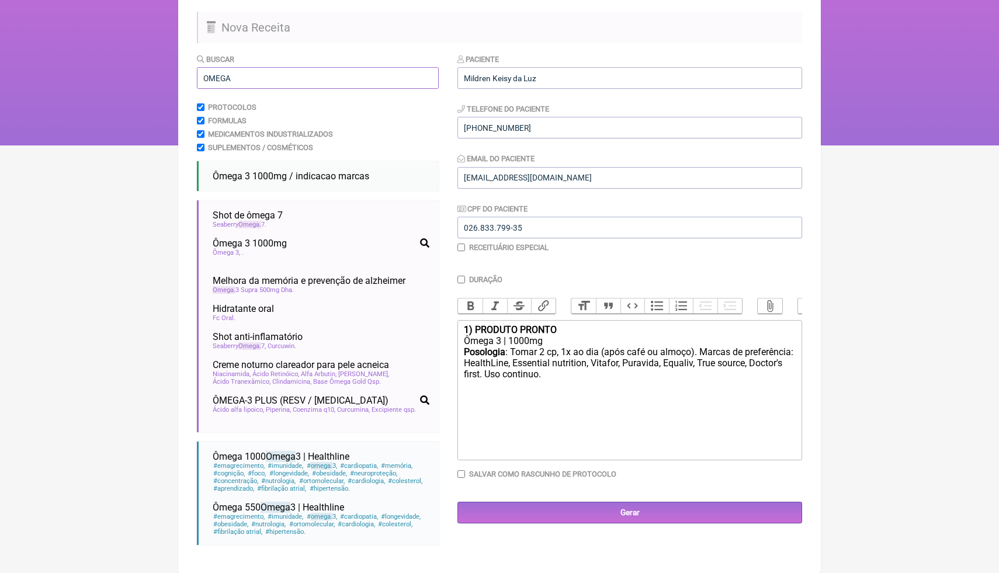
click at [200, 70] on input "OMEGA" at bounding box center [318, 78] width 242 height 22
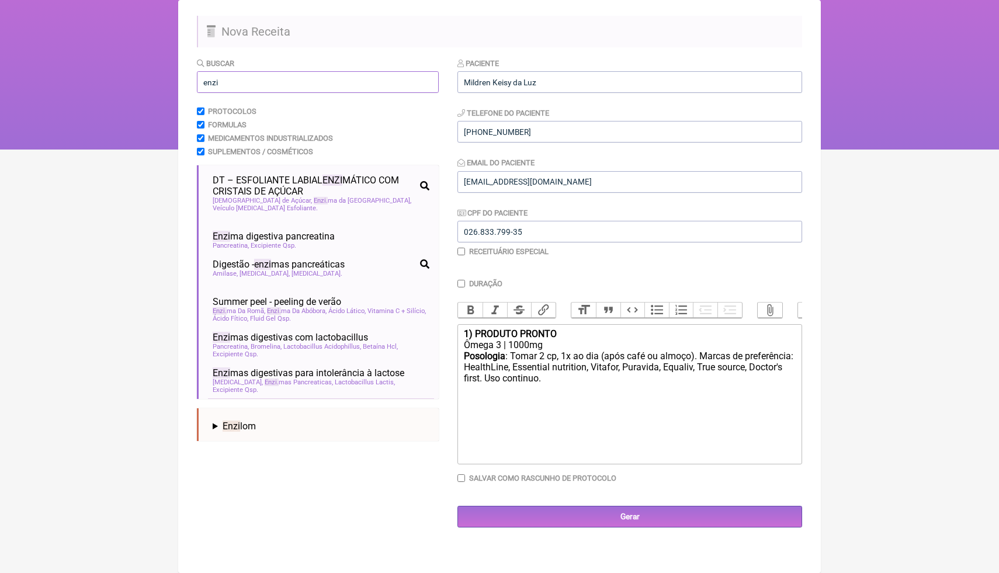
type input "enzi"
click at [301, 403] on div "Enzi mas digestivas" at bounding box center [321, 408] width 217 height 11
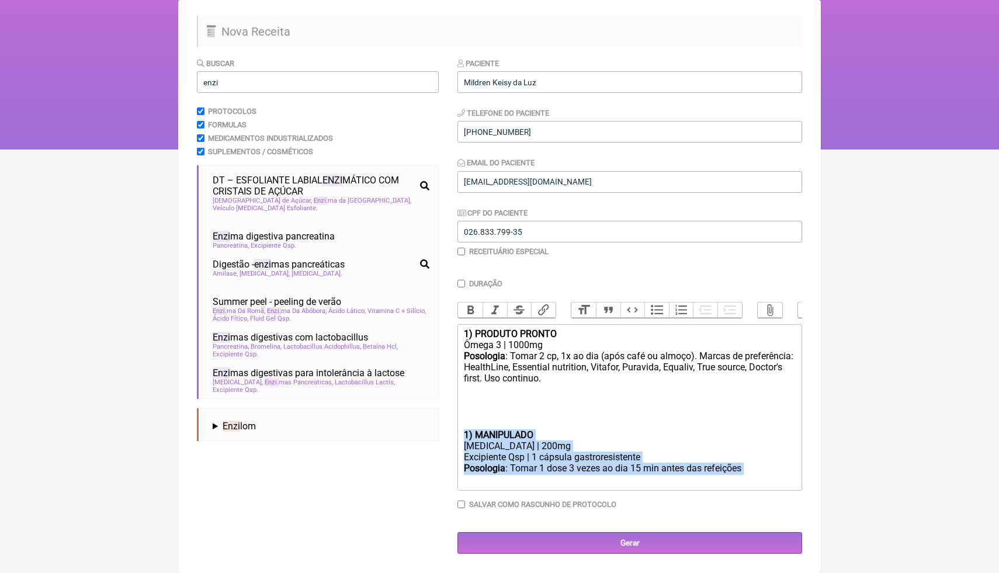
drag, startPoint x: 760, startPoint y: 470, endPoint x: 465, endPoint y: 434, distance: 297.0
click at [465, 434] on trix-editor "1) PRODUTO PRONTO Ômega 3 | 1000mg Posologia : Tomar 2 cp, 1x ao dia (após café…" at bounding box center [629, 407] width 345 height 166
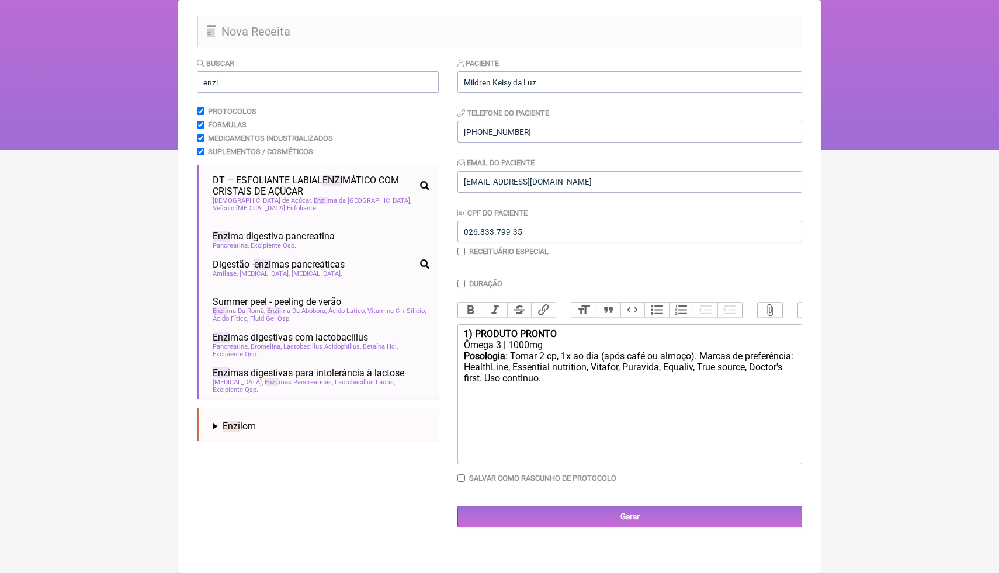
type trix-editor "<div><strong>1) PRODUTO PRONTO</strong></div><div>Ômega 3 | 1000mg</div><div><s…"
drag, startPoint x: 255, startPoint y: 78, endPoint x: 194, endPoint y: 79, distance: 60.8
click at [194, 80] on main "Nova Receita Buscar enzi Protocolos Formulas Medicamentos Industrializados Supl…" at bounding box center [499, 286] width 642 height 573
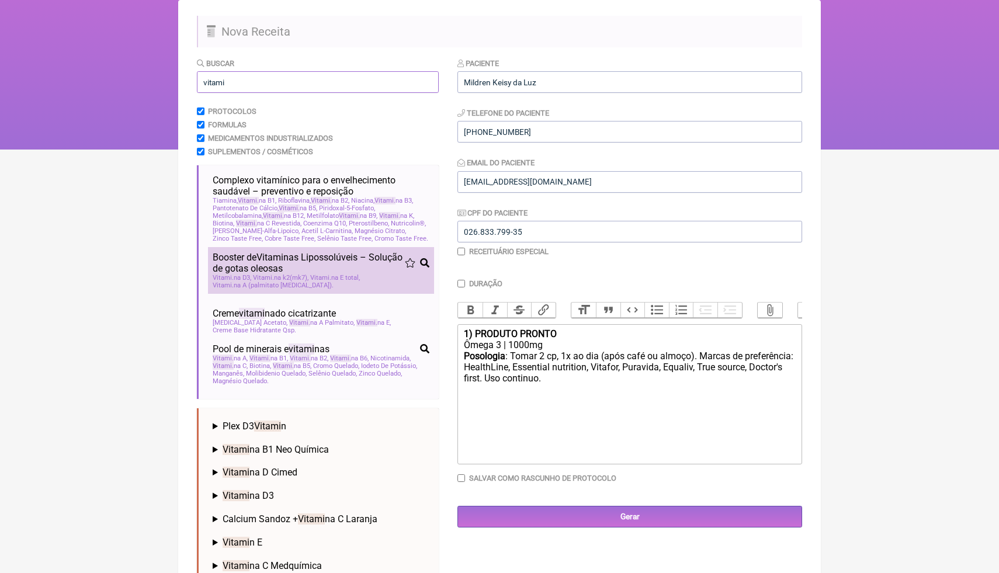
type input "vitami"
click at [266, 274] on span "Booster de Vitami nas Lipossolúveis – Solução de gotas oleosas" at bounding box center [309, 263] width 192 height 22
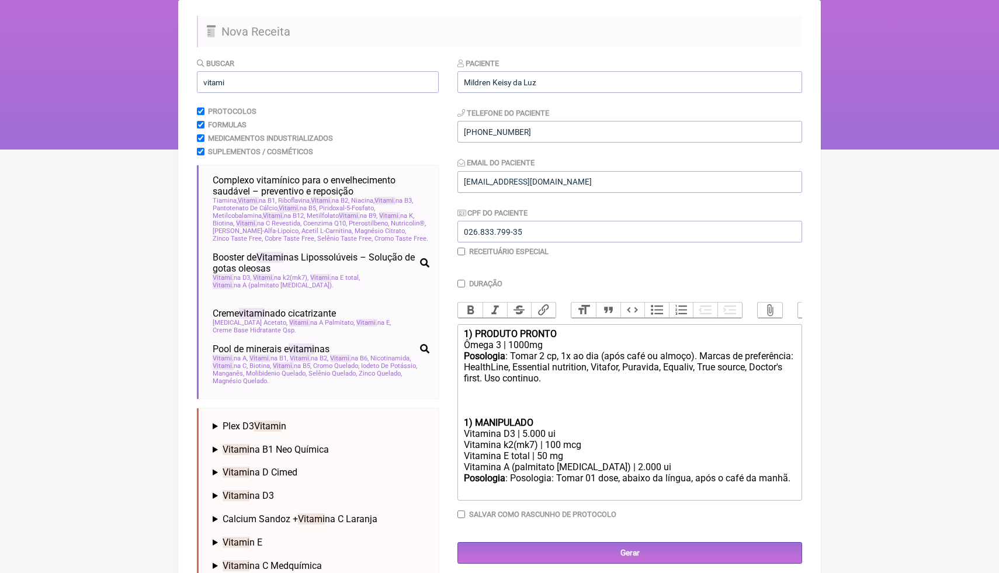
click at [467, 410] on div at bounding box center [630, 411] width 332 height 11
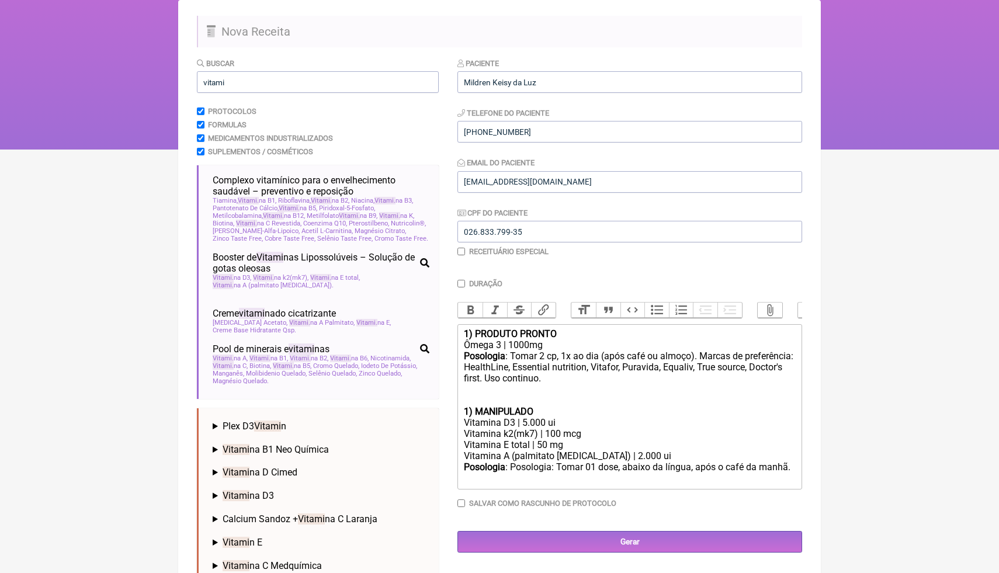
click at [468, 413] on strong "1) MANIPULADO" at bounding box center [498, 411] width 69 height 11
drag, startPoint x: 468, startPoint y: 413, endPoint x: 460, endPoint y: 412, distance: 7.7
click at [460, 413] on trix-editor "1) PRODUTO PRONTO Ômega 3 | 1000mg Posologia : Tomar 2 cp, 1x ao dia (após café…" at bounding box center [629, 406] width 345 height 165
click at [471, 317] on button "Bold" at bounding box center [470, 309] width 25 height 15
click at [521, 427] on div "Vitamina D3 | 5.000 ui" at bounding box center [630, 422] width 332 height 11
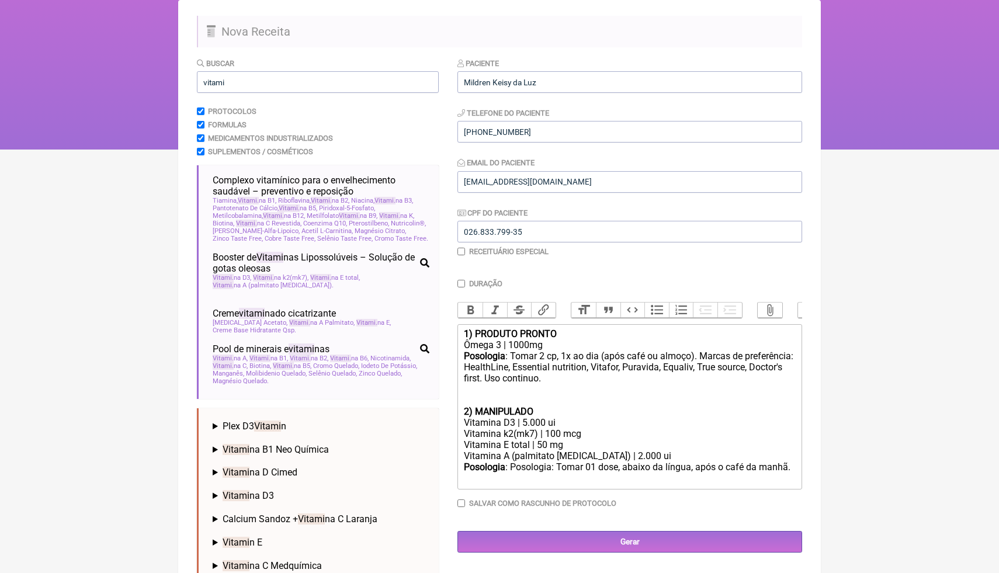
click at [528, 425] on div "Vitamina D3 | 5.000 ui" at bounding box center [630, 422] width 332 height 11
click at [558, 435] on div "Vitamina k2(mk7) | 100 mcg" at bounding box center [630, 433] width 332 height 11
click at [559, 446] on div "Vitamina E total | 50 mg" at bounding box center [630, 444] width 332 height 11
drag, startPoint x: 550, startPoint y: 445, endPoint x: 538, endPoint y: 443, distance: 11.3
click at [538, 443] on div "Vitamina E total | 50 mg" at bounding box center [630, 444] width 332 height 11
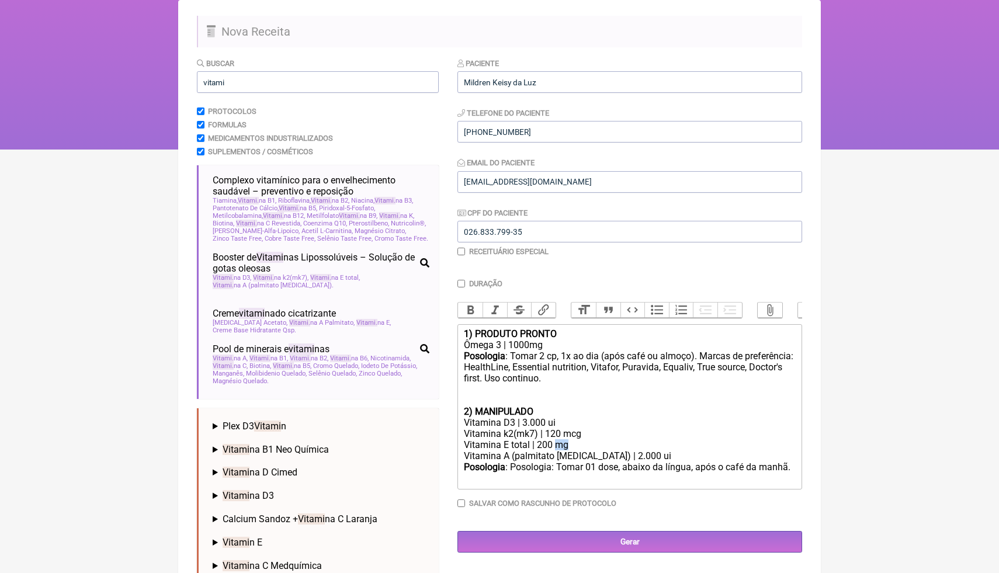
drag, startPoint x: 572, startPoint y: 445, endPoint x: 558, endPoint y: 443, distance: 14.2
click at [558, 443] on div "Vitamina E total | 200 mg" at bounding box center [630, 444] width 332 height 11
click at [537, 440] on div "Vitamina E total | 200 UI" at bounding box center [630, 444] width 332 height 11
drag, startPoint x: 630, startPoint y: 454, endPoint x: 622, endPoint y: 452, distance: 7.8
click at [622, 452] on div "Vitamina A (palmitato retinol) | 2.000 ui" at bounding box center [630, 455] width 332 height 11
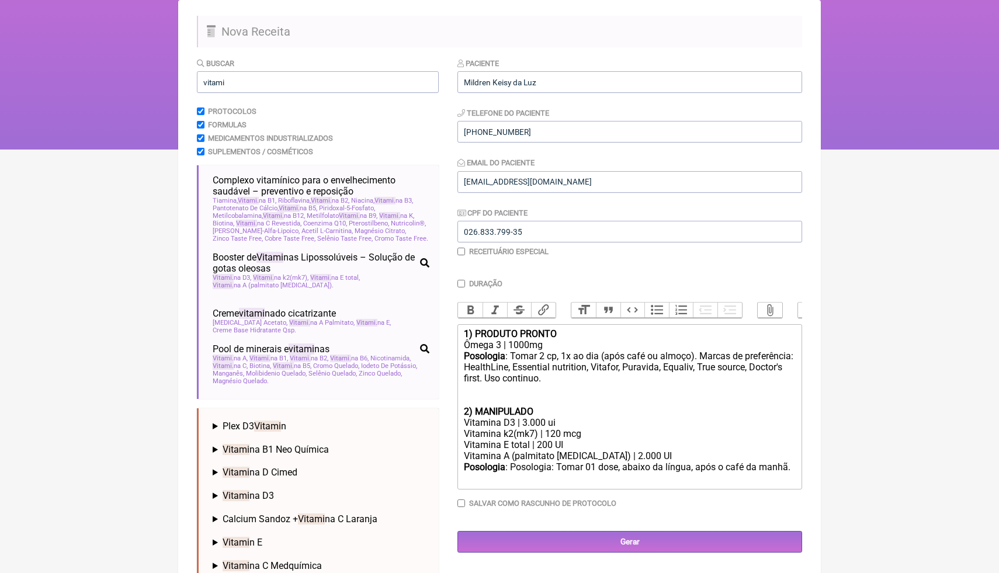
click at [527, 420] on div "Vitamina D3 | 3.000 ui" at bounding box center [630, 422] width 332 height 11
click at [525, 425] on div "Vitamina D3 | 3.000 ui" at bounding box center [630, 422] width 332 height 11
click at [593, 440] on div "Vitamina E total | 200 UI" at bounding box center [630, 444] width 332 height 11
click at [637, 427] on div "Vitamina D3 | 5.000 ui" at bounding box center [630, 422] width 332 height 11
click at [794, 469] on div "Posologia : Posologia: Tomar 01 dose, abaixo da língua, após o café da manhã. ㅤ" at bounding box center [630, 472] width 332 height 23
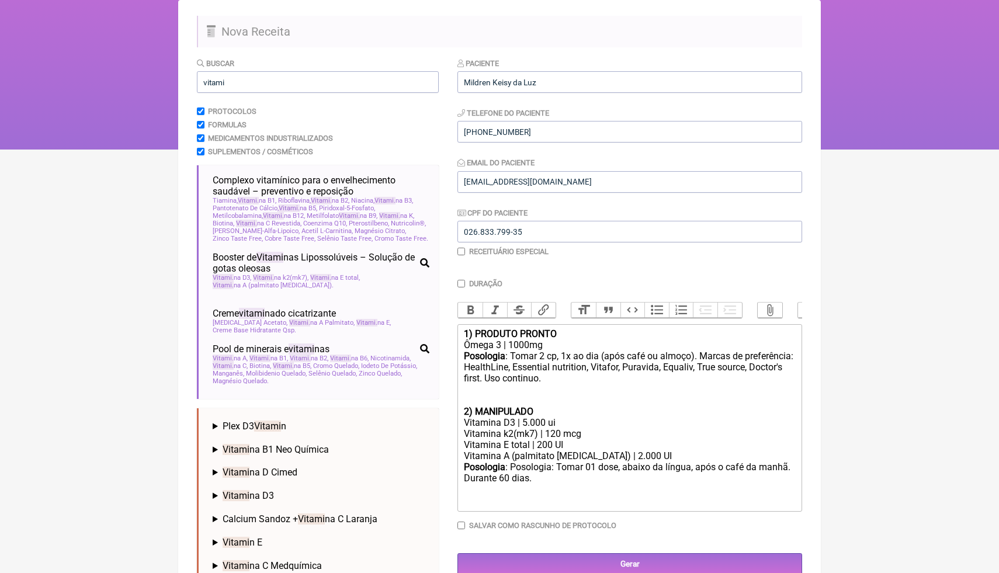
type trix-editor "<div><strong>1) PRODUTO PRONTO</strong></div><div>Ômega 3 | 1000mg</div><div><s…"
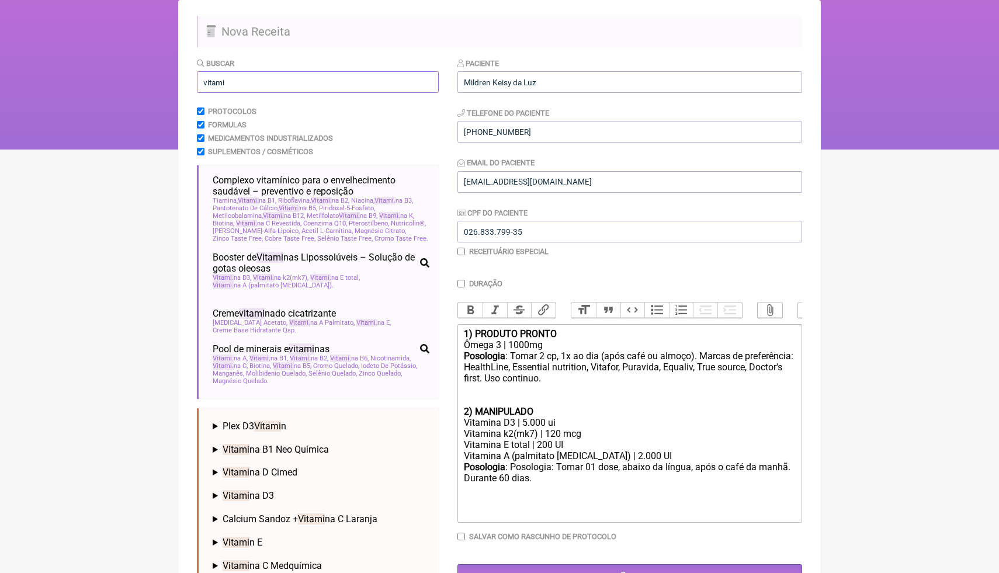
drag, startPoint x: 236, startPoint y: 78, endPoint x: 192, endPoint y: 76, distance: 44.4
click at [192, 76] on main "Nova Receita Buscar vitami Protocolos Formulas Medicamentos Industrializados Su…" at bounding box center [499, 423] width 642 height 846
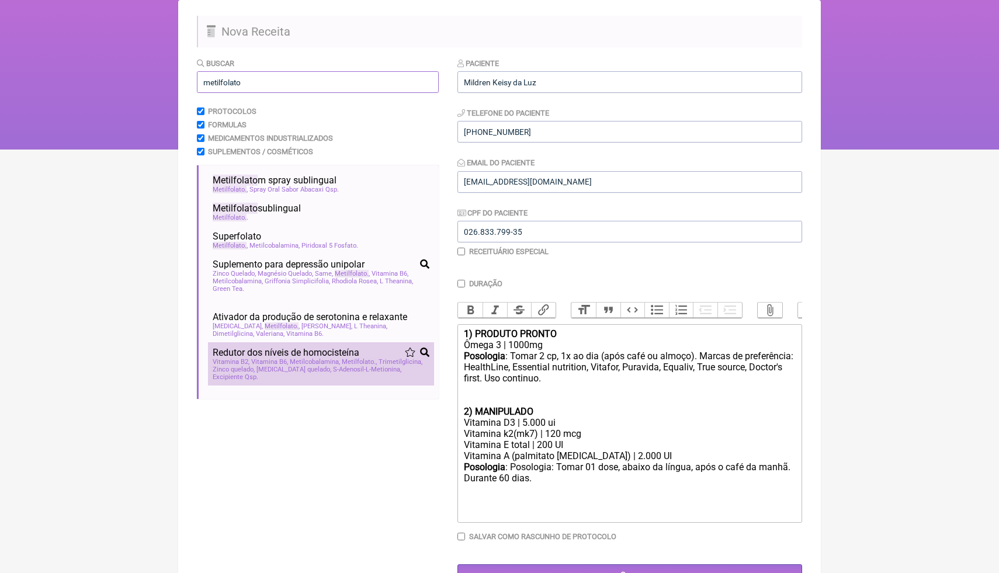
type input "metilfolato"
click at [258, 364] on span "Vitamina B6" at bounding box center [269, 362] width 37 height 8
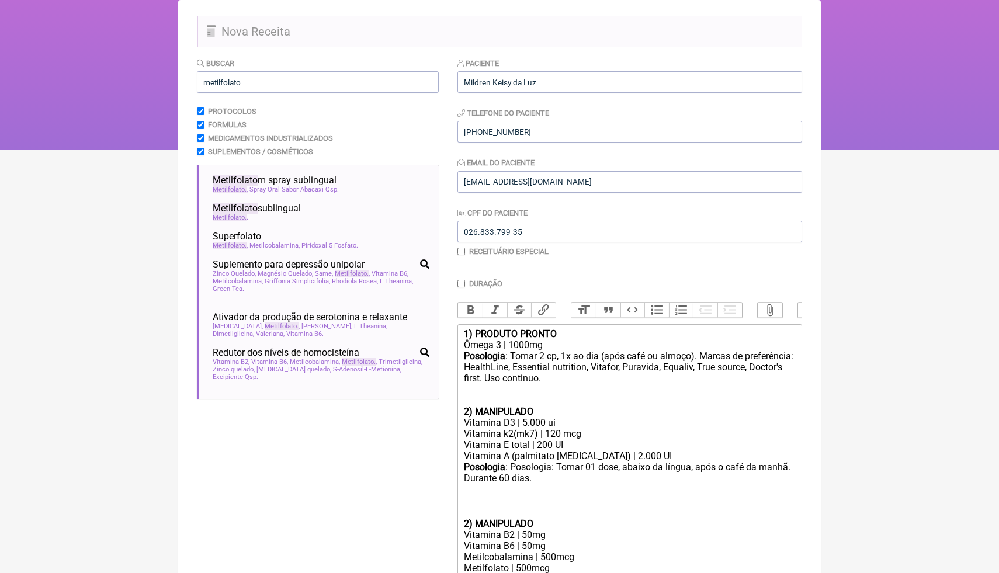
click at [559, 506] on div "Posologia : Posologia: Tomar 01 dose, abaixo da língua, após o café da manhã. D…" at bounding box center [630, 489] width 332 height 57
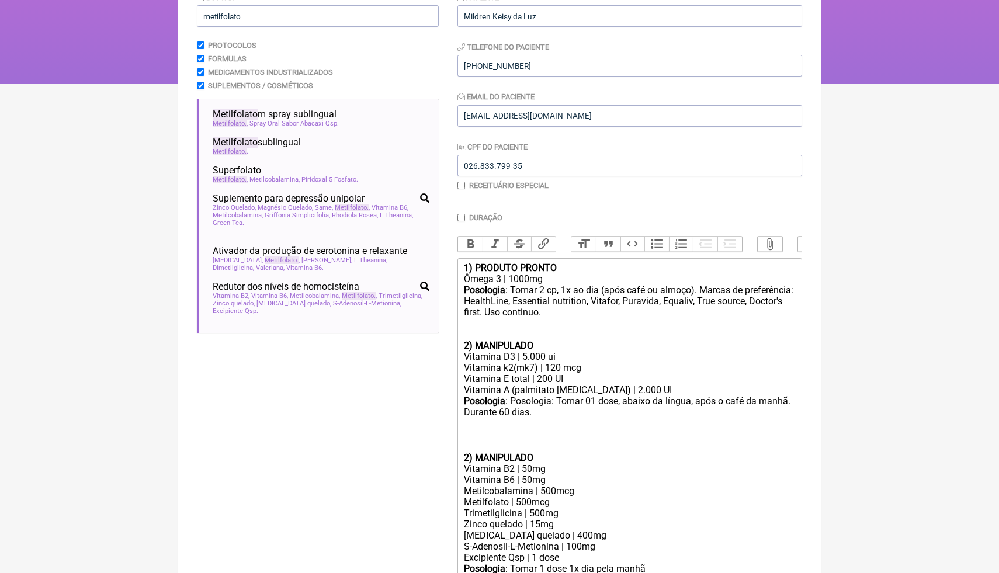
scroll to position [161, 0]
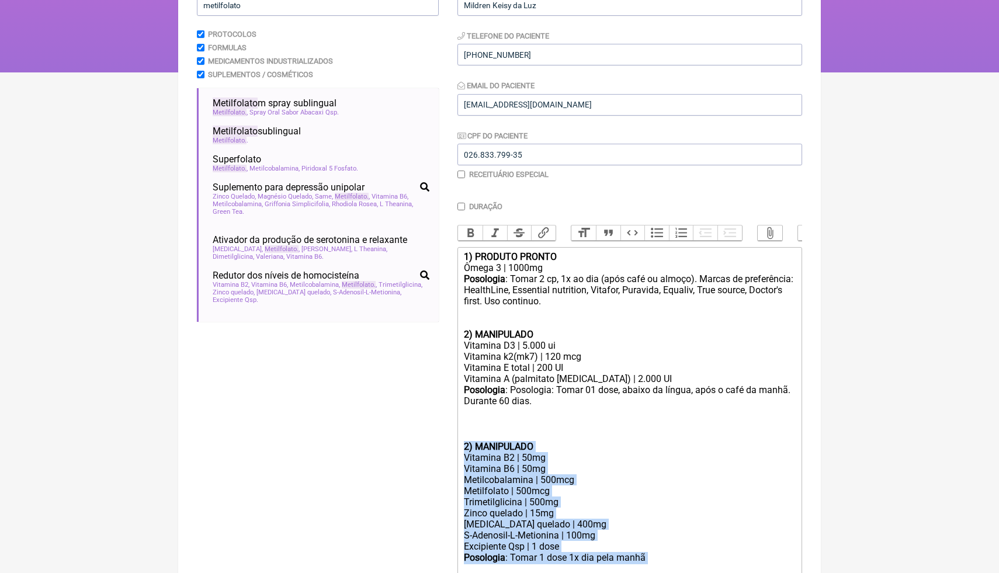
drag, startPoint x: 656, startPoint y: 554, endPoint x: 455, endPoint y: 448, distance: 227.3
click at [455, 448] on form "Buscar metilfolato Protocolos Formulas Medicamentos Industrializados Suplemento…" at bounding box center [499, 311] width 605 height 663
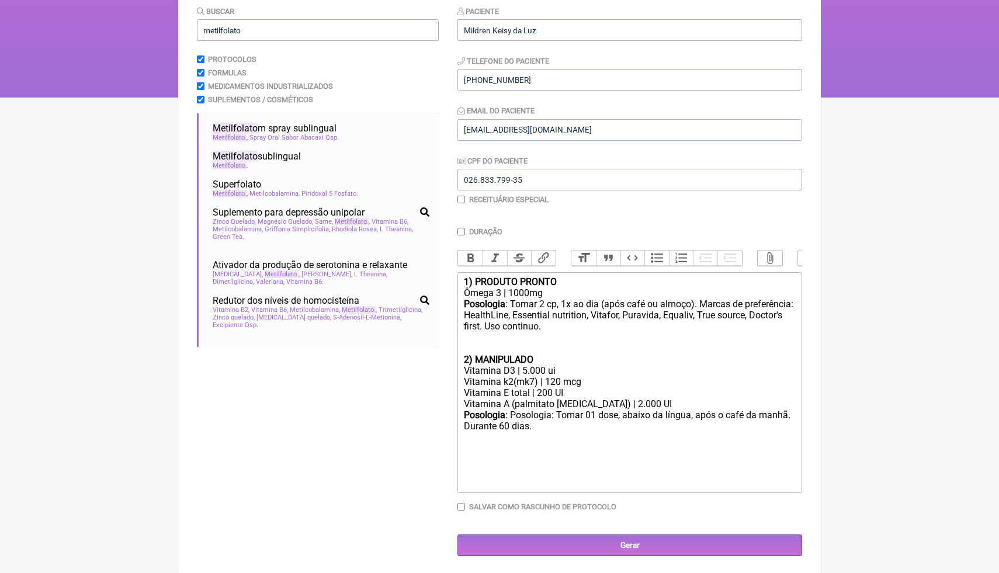
scroll to position [125, 0]
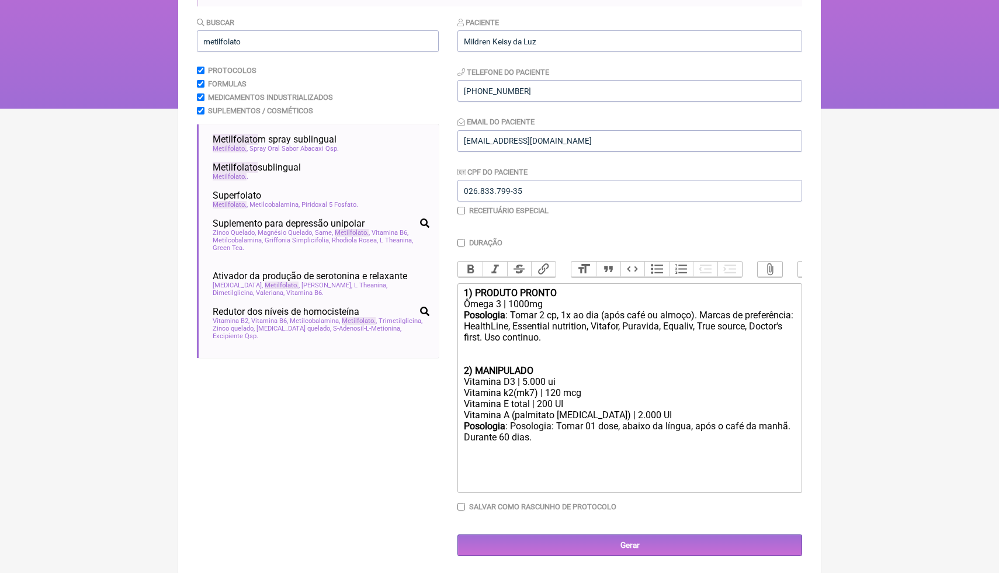
paste trix-editor "<div><strong>1) PRODUTO PRONTO</strong></div><div>Ômega 3 | 1000mg</div><div><s…"
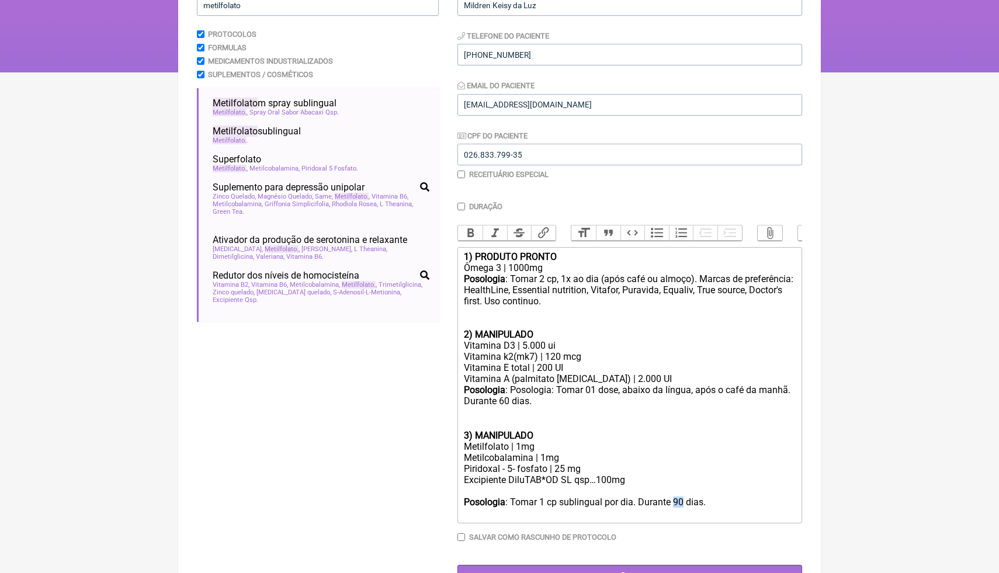
drag, startPoint x: 688, startPoint y: 503, endPoint x: 680, endPoint y: 498, distance: 9.4
click at [680, 499] on div "Posologia : Tomar 1 cp sublingual por dia. Durante 90 dias." at bounding box center [630, 501] width 332 height 11
click at [545, 460] on div "Metilcobalamina | 1mg" at bounding box center [630, 457] width 332 height 11
click at [684, 505] on div "Posologia : Tomar 1 cp sublingual por dia. Durante 60 dias." at bounding box center [630, 501] width 332 height 11
click at [485, 491] on div at bounding box center [630, 490] width 332 height 11
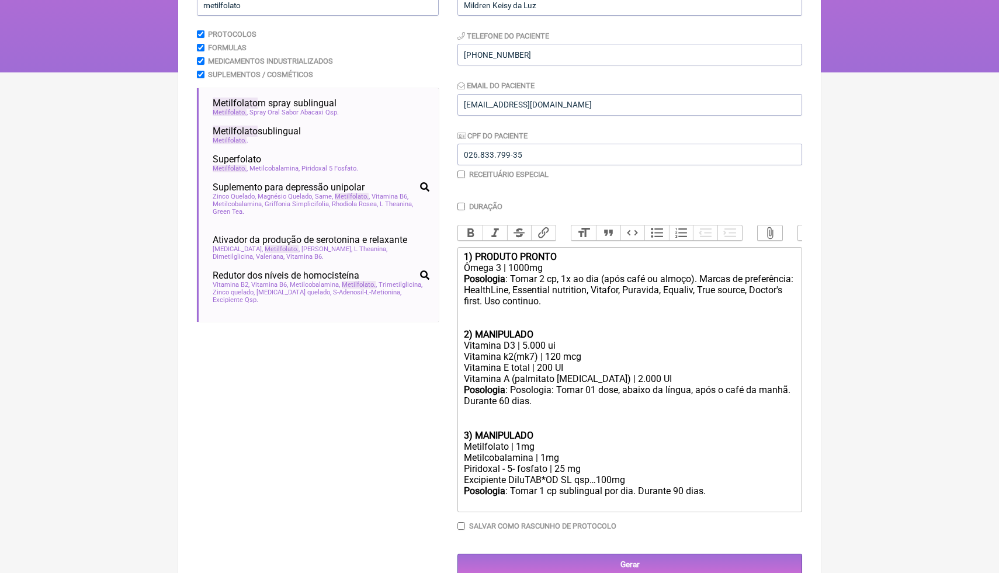
click at [712, 496] on div at bounding box center [630, 501] width 332 height 11
click at [719, 491] on div "Posologia : Tomar 1 cp sublingual por dia. Durante 90 dias." at bounding box center [630, 490] width 332 height 11
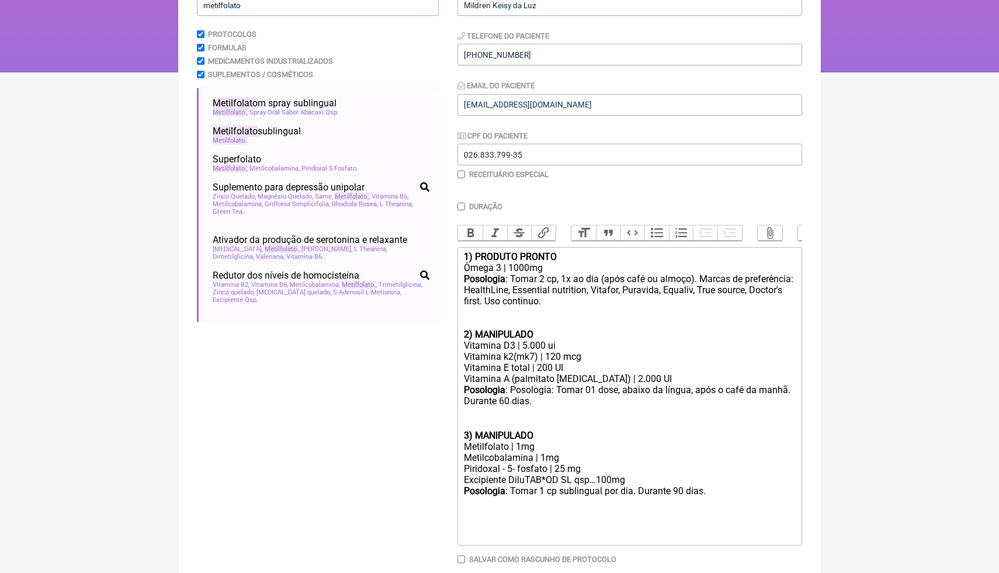
paste trix-editor "Berberina 500mg</div><div>Espinheira santa 200mg&nbsp;</div><div>Cromo GTF 300m…"
click at [474, 513] on div "Posologia : Tomar 1 cp sublingual por dia. Durante 90 dias. Berberina 500mg" at bounding box center [630, 507] width 332 height 44
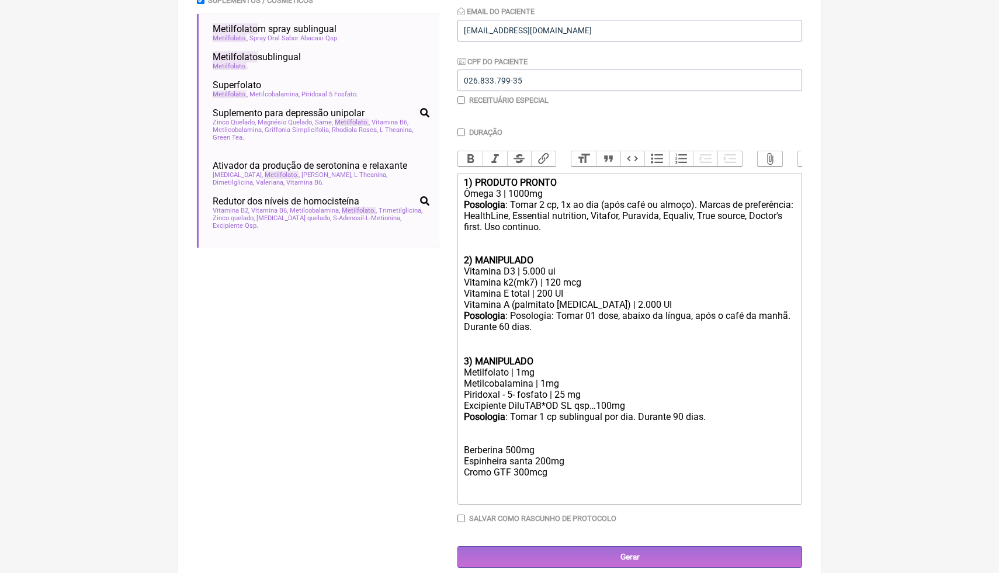
scroll to position [247, 0]
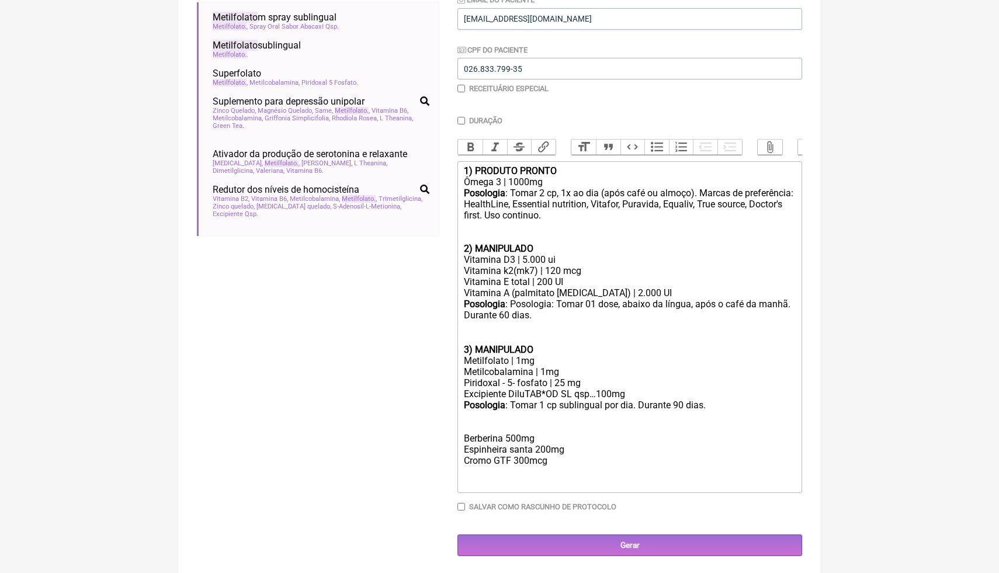
click at [491, 425] on div "Posologia : Tomar 1 cp sublingual por dia. Durante 90 dias. Berberina 500mg" at bounding box center [630, 421] width 332 height 44
click at [560, 426] on div "Posologia : Tomar 1 cp sublingual por dia. Durante 90 dias. 4) MANIPULADO Berbe…" at bounding box center [630, 421] width 332 height 44
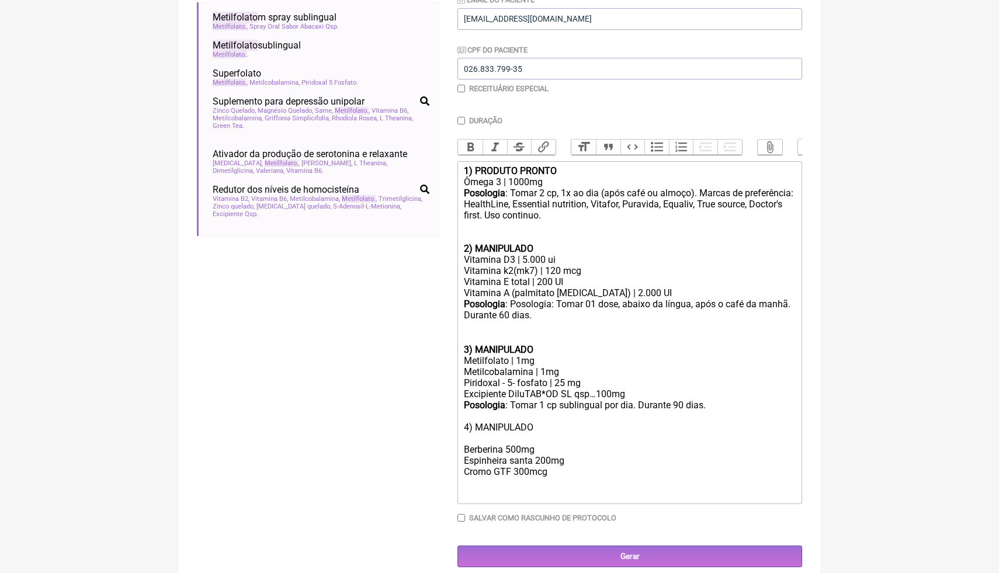
paste trix-editor "Pancreatina 4NF 30 a 70mg</div><div>Sais biliares (ox-bile) 30a 50mg</div><div>…"
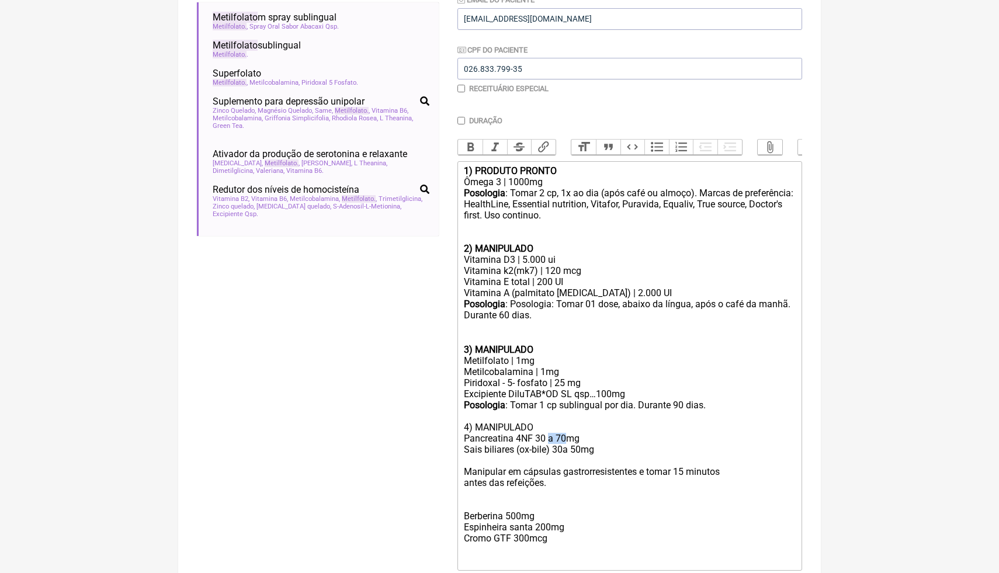
drag, startPoint x: 571, startPoint y: 437, endPoint x: 550, endPoint y: 436, distance: 21.1
click at [550, 436] on div "Posologia : Tomar 1 cp sublingual por dia. Durante 90 dias. 4) MANIPULADO Pancr…" at bounding box center [630, 421] width 332 height 44
click at [506, 459] on div at bounding box center [630, 460] width 332 height 11
drag, startPoint x: 583, startPoint y: 448, endPoint x: 556, endPoint y: 448, distance: 27.5
click at [556, 448] on div "Sais biliares (ox-bile) 30a 50mg" at bounding box center [630, 449] width 332 height 11
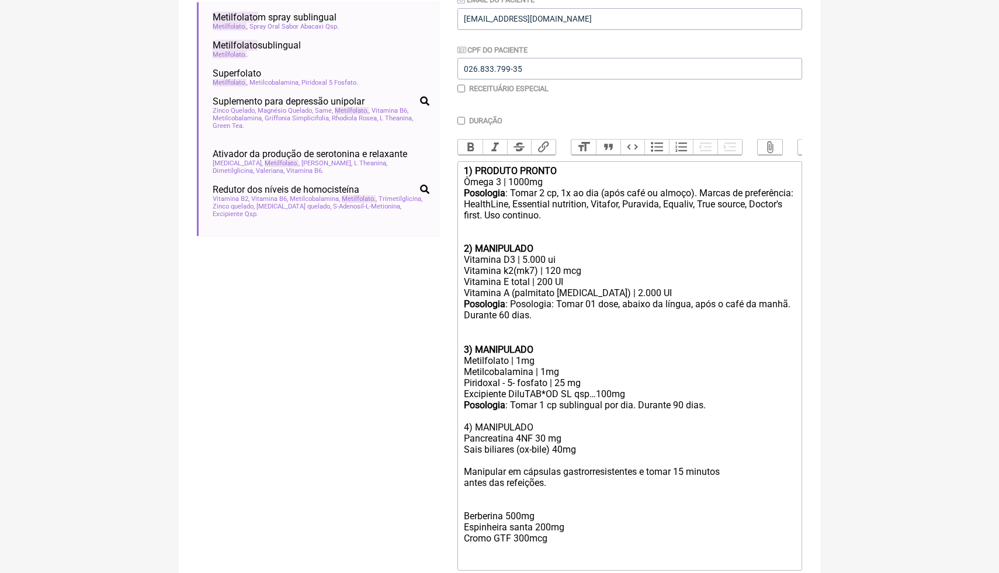
click at [632, 435] on div "Posologia : Tomar 1 cp sublingual por dia. Durante 90 dias. 4) MANIPULADO Pancr…" at bounding box center [630, 421] width 332 height 44
drag, startPoint x: 548, startPoint y: 426, endPoint x: 443, endPoint y: 426, distance: 104.5
click at [443, 426] on form "Buscar metilfolato Protocolos Formulas Medicamentos Industrializados Suplemento…" at bounding box center [499, 263] width 605 height 739
click at [471, 146] on button "Bold" at bounding box center [470, 147] width 25 height 15
click at [488, 470] on div "Manipular em cápsulas gastrorresistentes e tomar 15 minutos" at bounding box center [630, 471] width 332 height 11
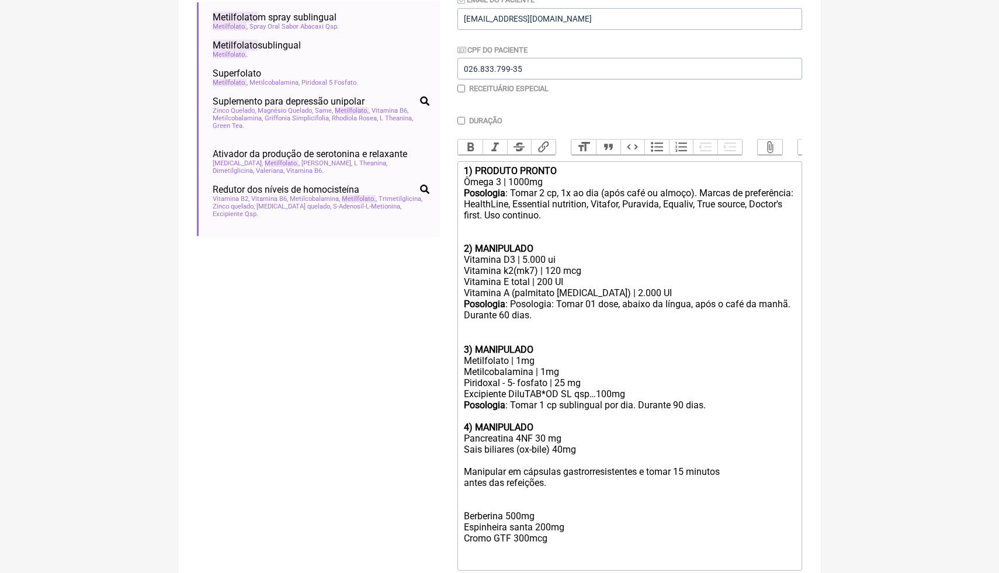
click at [481, 460] on div at bounding box center [630, 460] width 332 height 11
drag, startPoint x: 512, startPoint y: 405, endPoint x: 463, endPoint y: 404, distance: 48.5
click at [464, 404] on div "Posologia : Tomar 1 cp sublingual por dia. Durante 90 dias. 4) MANIPULADO Pancr…" at bounding box center [630, 421] width 332 height 44
copy div "Posologia :"
click at [461, 471] on trix-editor "1) PRODUTO PRONTO Ômega 3 | 1000mg Posologia : Tomar 2 cp, 1x ao dia (após café…" at bounding box center [629, 365] width 345 height 409
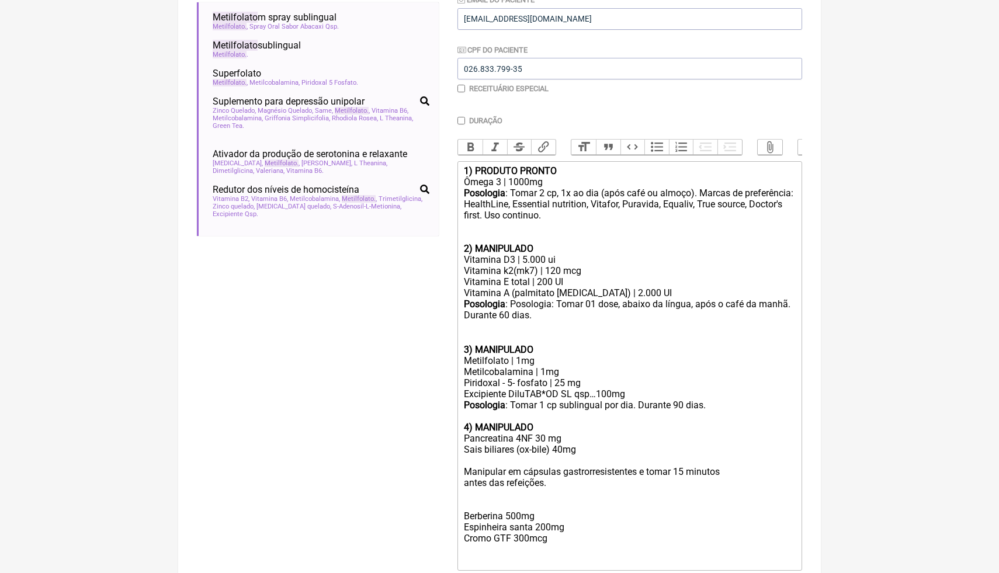
paste trix-editor "<strong>Posologia</strong>:"
click at [551, 459] on div at bounding box center [630, 460] width 332 height 11
click at [561, 483] on div "antes das refeições." at bounding box center [630, 482] width 332 height 11
click at [548, 462] on div "Capsula gastroressistentes" at bounding box center [630, 460] width 332 height 11
click at [542, 462] on div "Capsula gastroressistentes" at bounding box center [630, 460] width 332 height 11
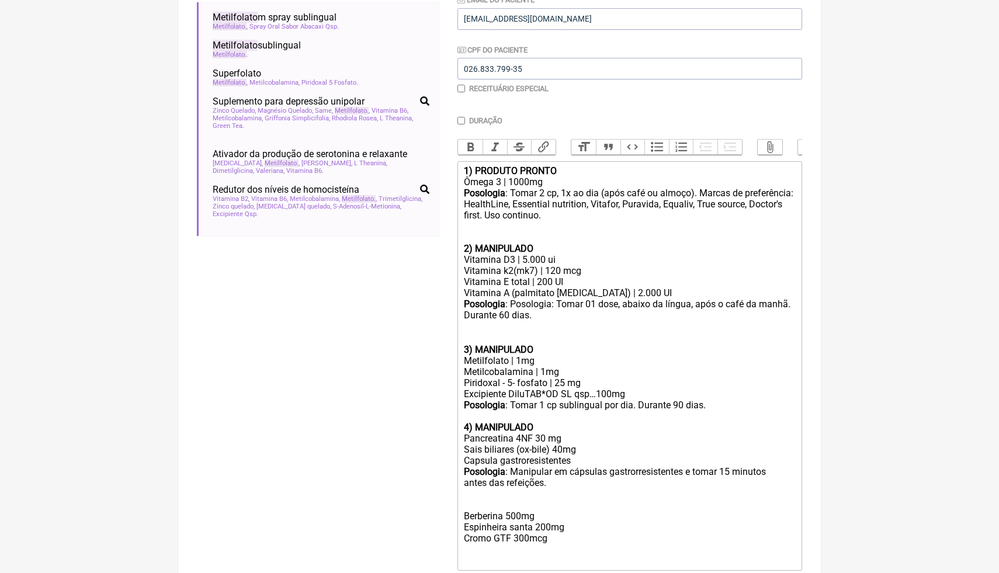
click at [601, 481] on div "antes das refeições." at bounding box center [630, 482] width 332 height 11
click at [565, 481] on div "antes das refeições." at bounding box center [630, 482] width 332 height 11
click at [527, 458] on div "Capsula gastroresistentes" at bounding box center [630, 460] width 332 height 11
drag, startPoint x: 698, startPoint y: 472, endPoint x: 516, endPoint y: 468, distance: 181.7
click at [516, 468] on div "Posologia : Manipular em cápsulas gastrorresistentes e tomar 15 minutos" at bounding box center [630, 471] width 332 height 11
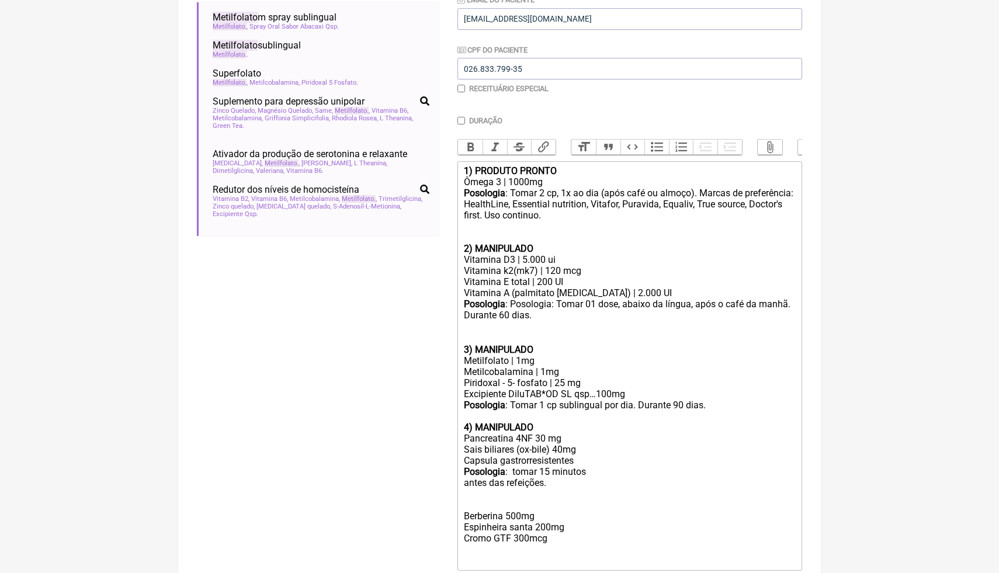
click at [522, 470] on div "Posologia : tomar 15 minutos" at bounding box center [630, 471] width 332 height 11
click at [519, 470] on div "Posologia : tomar 15 minutos" at bounding box center [630, 471] width 332 height 11
click at [460, 481] on trix-editor "1) PRODUTO PRONTO Ômega 3 | 1000mg Posologia : Tomar 2 cp, 1x ao dia (após café…" at bounding box center [629, 365] width 345 height 409
click at [677, 471] on div "Posologia : Tomar 15 minutos antes das refeições." at bounding box center [630, 471] width 332 height 11
click at [675, 471] on div "Posologia : Tomar 15 minutos antes das refeições." at bounding box center [630, 471] width 332 height 11
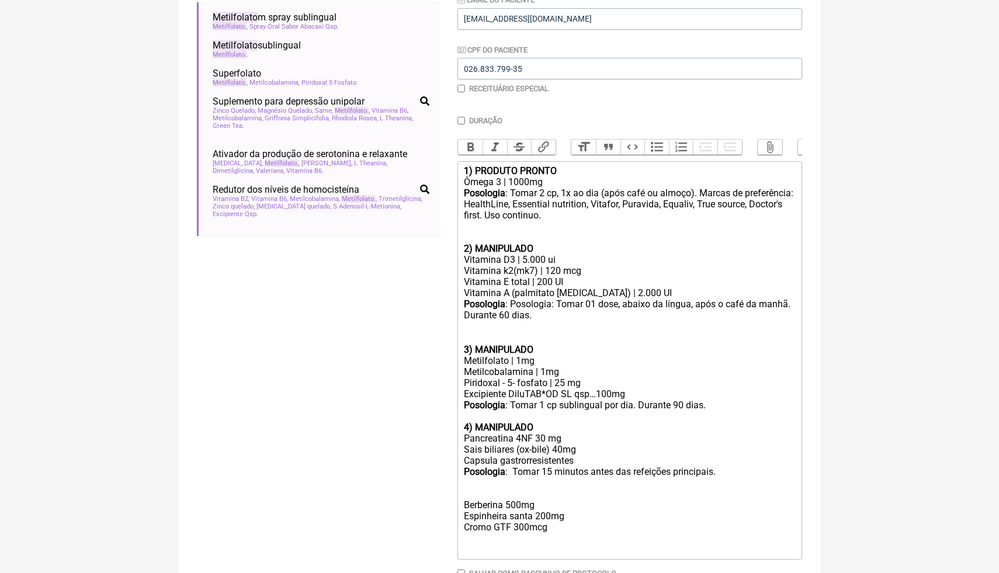
click at [742, 473] on div "Posologia : Tomar 15 minutos antes das refeições principais." at bounding box center [630, 471] width 332 height 11
click at [733, 407] on div "Posologia : Tomar 1 cp sublingual por dia. Durante 90 dias. 4) MANIPULADO Pancr…" at bounding box center [630, 421] width 332 height 44
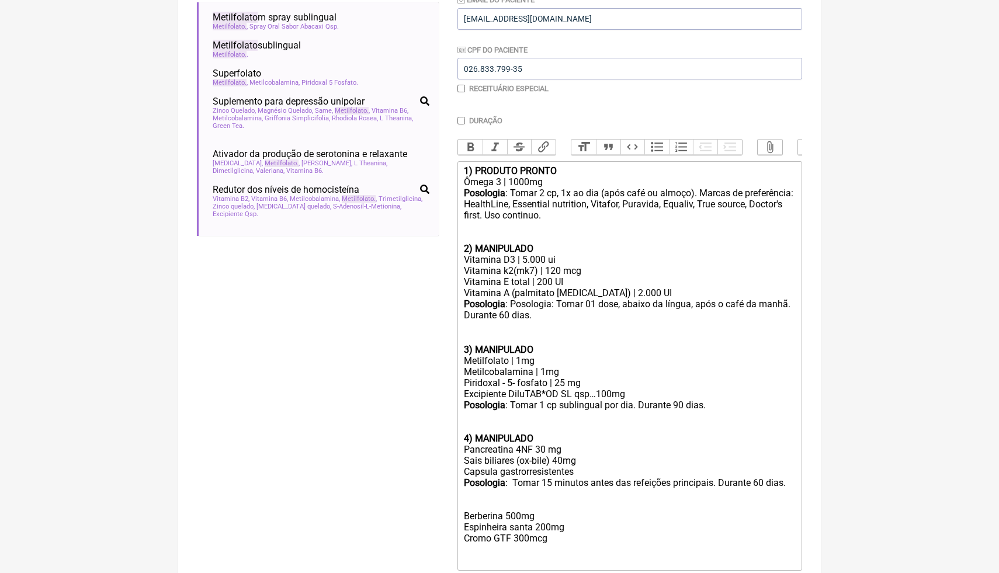
click at [743, 381] on div "Piridoxal - 5- fosfato | 25 mg" at bounding box center [630, 382] width 332 height 11
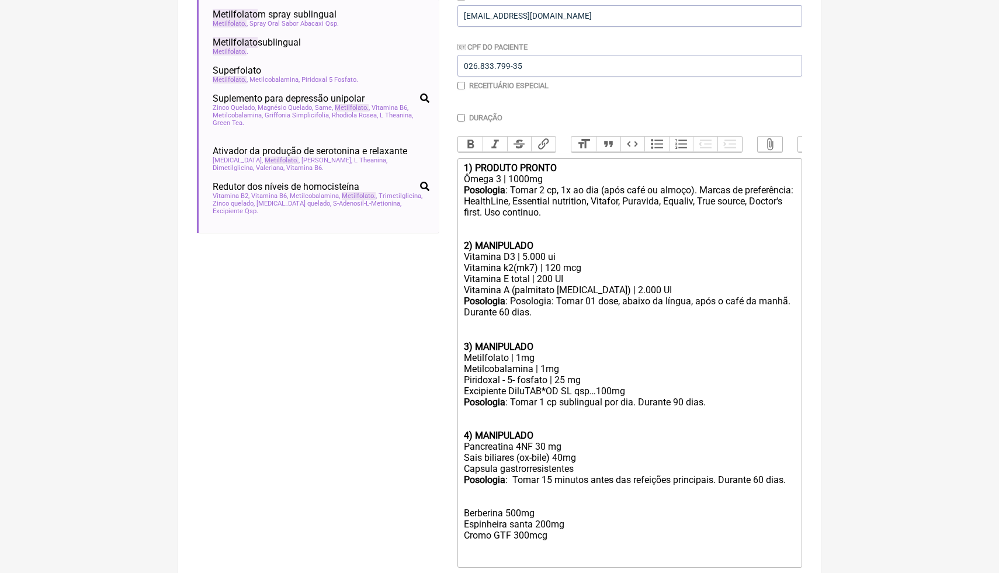
click at [479, 516] on div "Berberina 500mg" at bounding box center [630, 507] width 332 height 22
drag, startPoint x: 541, startPoint y: 514, endPoint x: 446, endPoint y: 512, distance: 95.2
click at [446, 512] on form "Buscar metilfolato Protocolos Formulas Medicamentos Industrializados Suplemento…" at bounding box center [499, 260] width 605 height 739
click at [470, 141] on button "Bold" at bounding box center [470, 144] width 25 height 15
click at [557, 513] on div "5) MANIPULADO Berberina 500mg" at bounding box center [630, 507] width 332 height 22
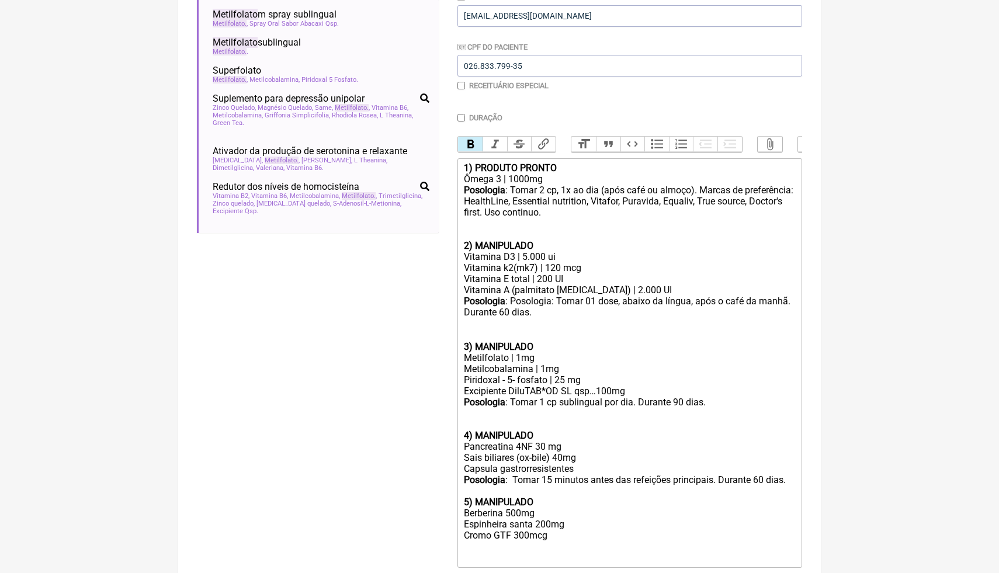
click at [503, 519] on div "5) MANIPULADO Berberina 500mg" at bounding box center [630, 507] width 332 height 22
click at [576, 530] on div "Espinheira santa 200mg" at bounding box center [630, 524] width 332 height 11
drag, startPoint x: 573, startPoint y: 529, endPoint x: 457, endPoint y: 535, distance: 116.4
click at [457, 535] on form "Buscar metilfolato Protocolos Formulas Medicamentos Industrializados Suplemento…" at bounding box center [499, 260] width 605 height 739
click at [512, 530] on div "Cromo GTF 300mcg" at bounding box center [630, 524] width 332 height 11
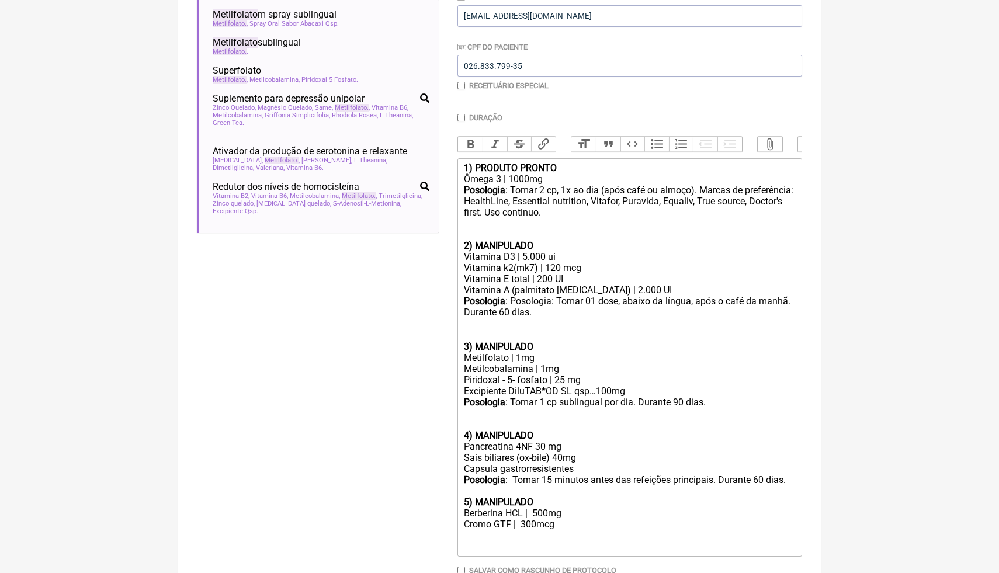
click at [592, 539] on trix-editor "1) PRODUTO PRONTO Ômega 3 | 1000mg Posologia : Tomar 2 cp, 1x ao dia (após café…" at bounding box center [629, 357] width 345 height 398
click at [592, 530] on div "Cromo GTF | 300mcg" at bounding box center [630, 524] width 332 height 11
drag, startPoint x: 538, startPoint y: 533, endPoint x: 523, endPoint y: 534, distance: 14.6
click at [523, 534] on div "Cromo GTF | 300mcg Curcuvail | 150mg" at bounding box center [630, 530] width 332 height 22
drag, startPoint x: 553, startPoint y: 537, endPoint x: 523, endPoint y: 535, distance: 30.4
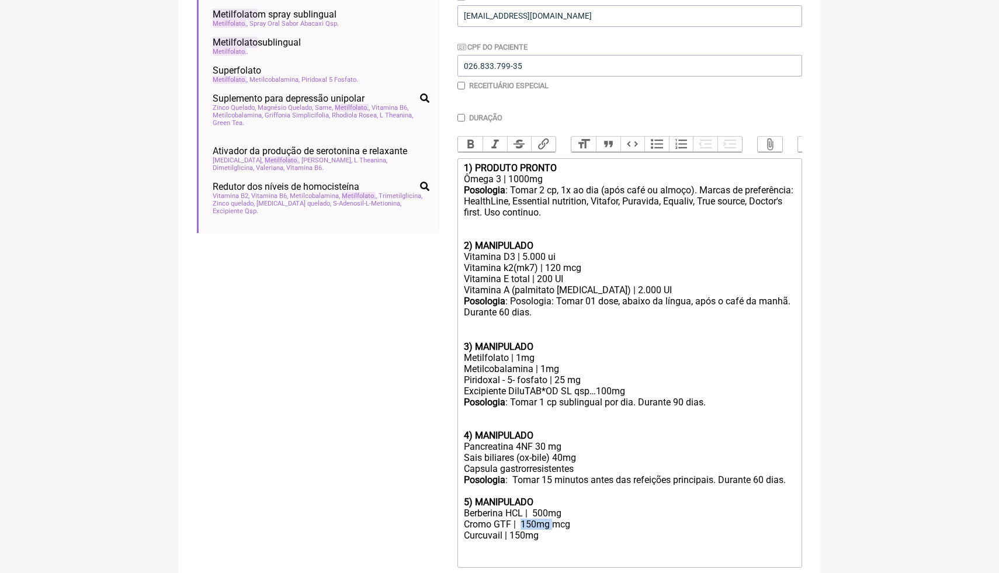
click at [523, 535] on div "Cromo GTF | 150mg mcg Curcuvail | 150mg" at bounding box center [630, 530] width 332 height 22
drag, startPoint x: 526, startPoint y: 545, endPoint x: 512, endPoint y: 546, distance: 13.4
click at [512, 541] on div "Cromo GTF | 300 mcg Curcuvail | 150mg" at bounding box center [630, 530] width 332 height 22
click at [551, 541] on div "Cromo GTF | 300 mcg Curcuvail | 200 mg" at bounding box center [630, 530] width 332 height 22
type trix-editor "<div><strong>1) PRODUTO PRONTO</strong></div><div>Ômega 3 | 1000mg</div><div><s…"
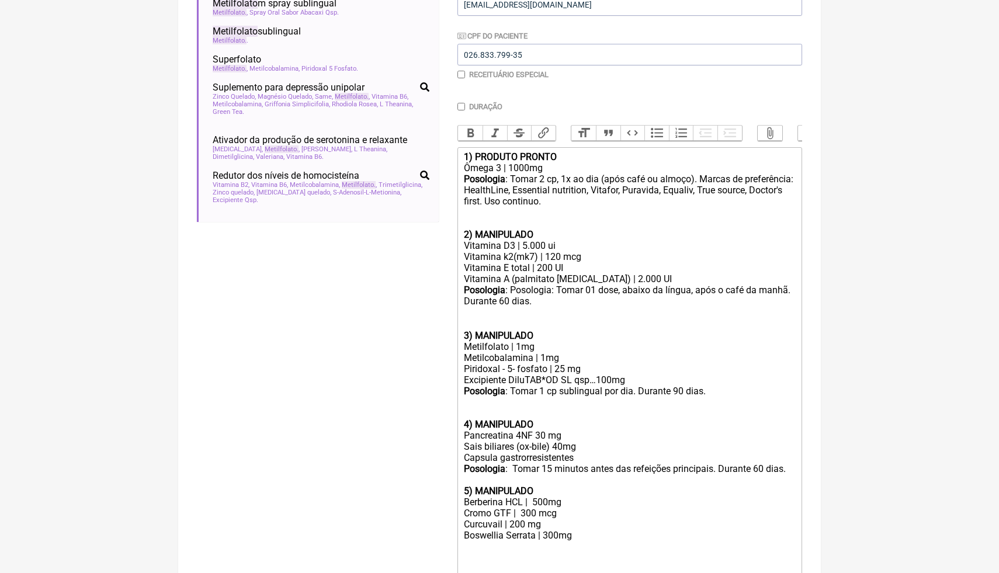
scroll to position [272, 0]
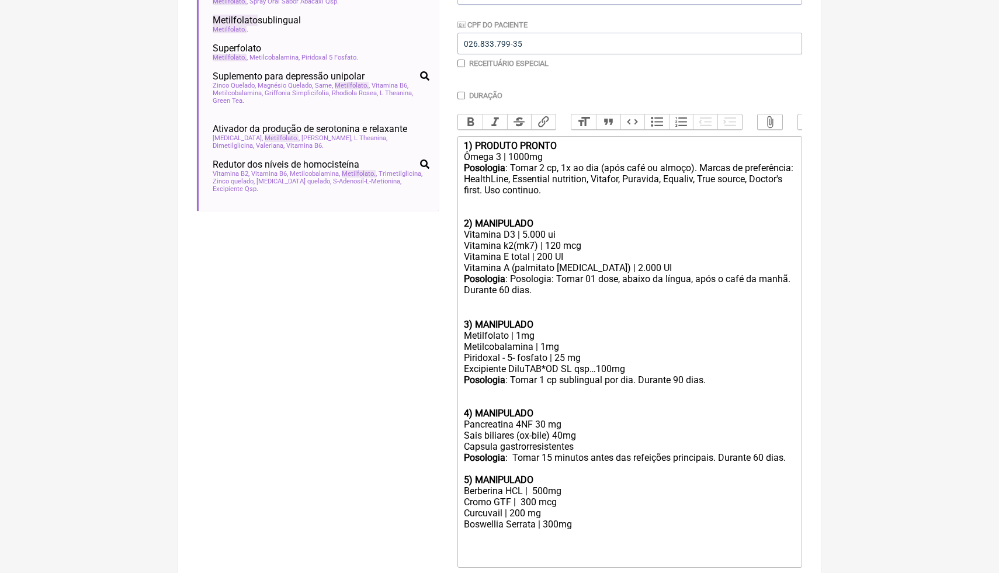
click at [350, 326] on div "Buscar metilfolato Protocolos Formulas Medicamentos Industrializados Suplemento…" at bounding box center [318, 249] width 242 height 761
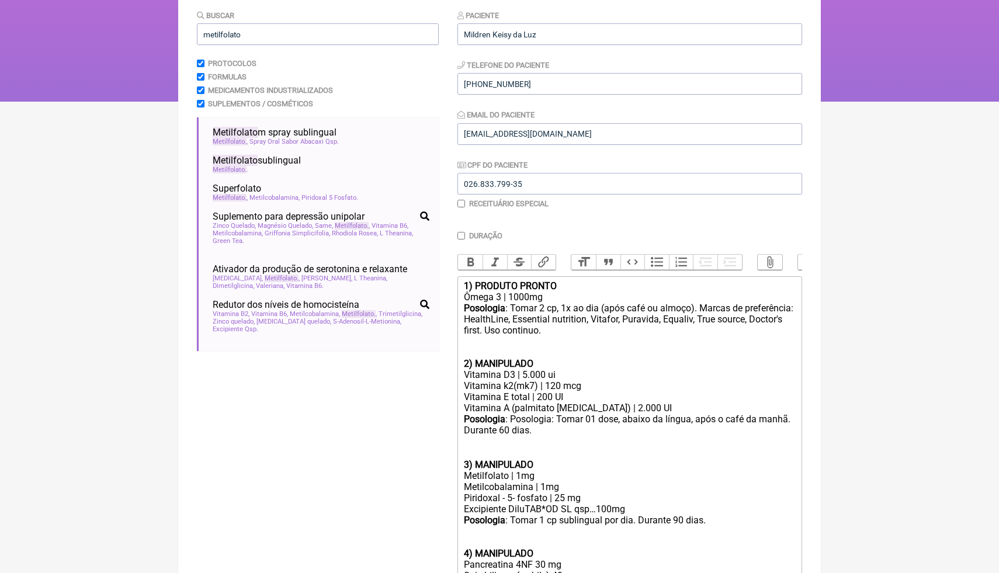
scroll to position [109, 0]
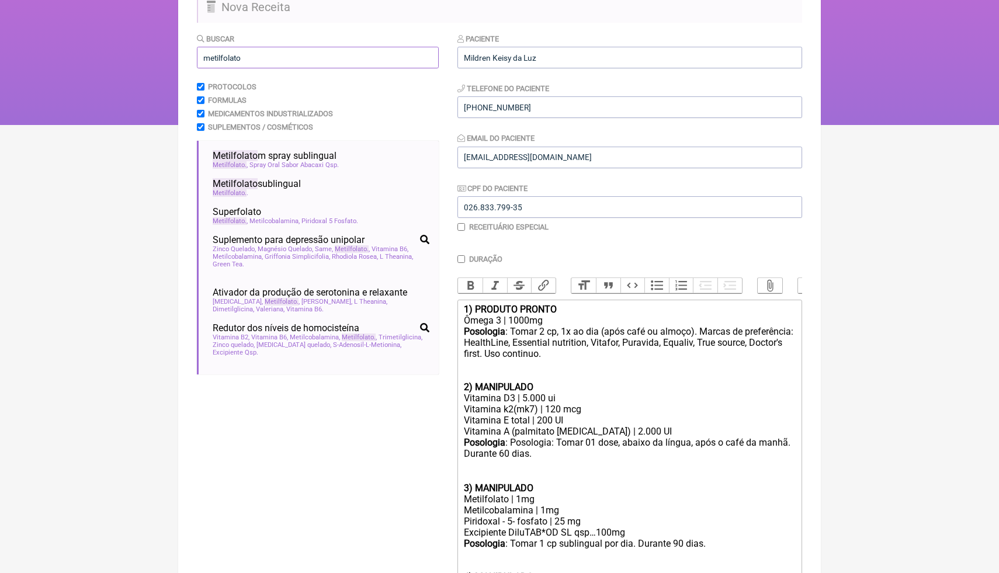
click at [340, 55] on input "metilfolato" at bounding box center [318, 58] width 242 height 22
drag, startPoint x: 340, startPoint y: 55, endPoint x: 185, endPoint y: 55, distance: 155.3
click at [186, 56] on main "Nova Receita Buscar metilfolato Protocolos Formulas Medicamentos Industrializad…" at bounding box center [499, 393] width 642 height 837
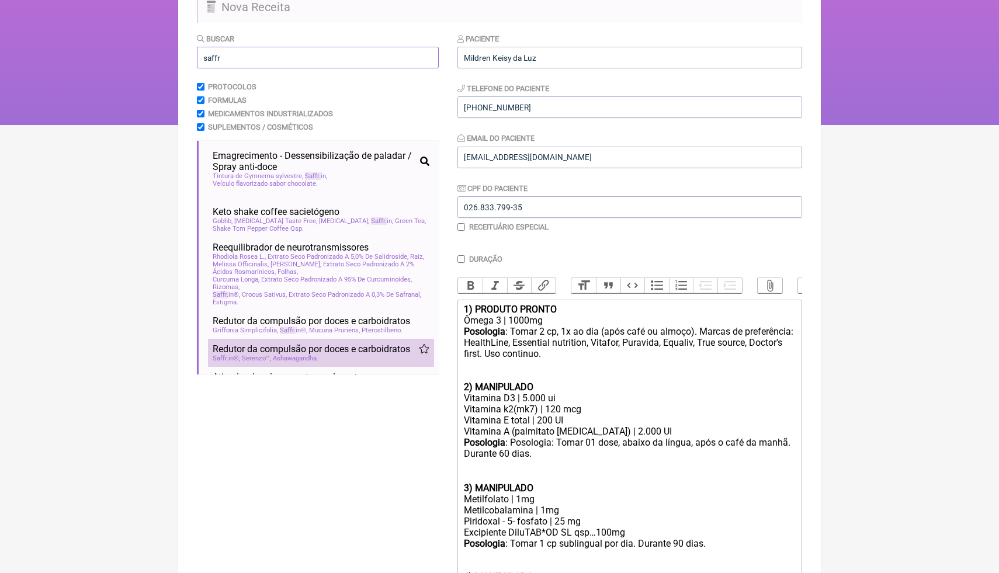
type input "saffr"
click at [248, 354] on span "Redutor da compulsão por doces e carboidratos" at bounding box center [311, 348] width 197 height 11
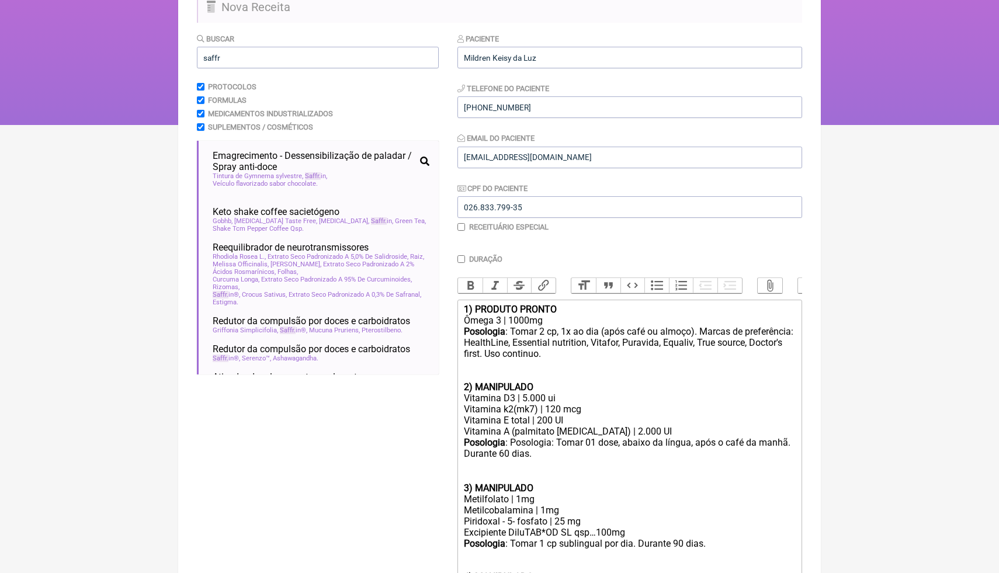
click at [703, 344] on div "Posologia : Tomar 2 cp, 1x ao dia (após café ou almoço). Marcas de preferência:…" at bounding box center [630, 353] width 332 height 55
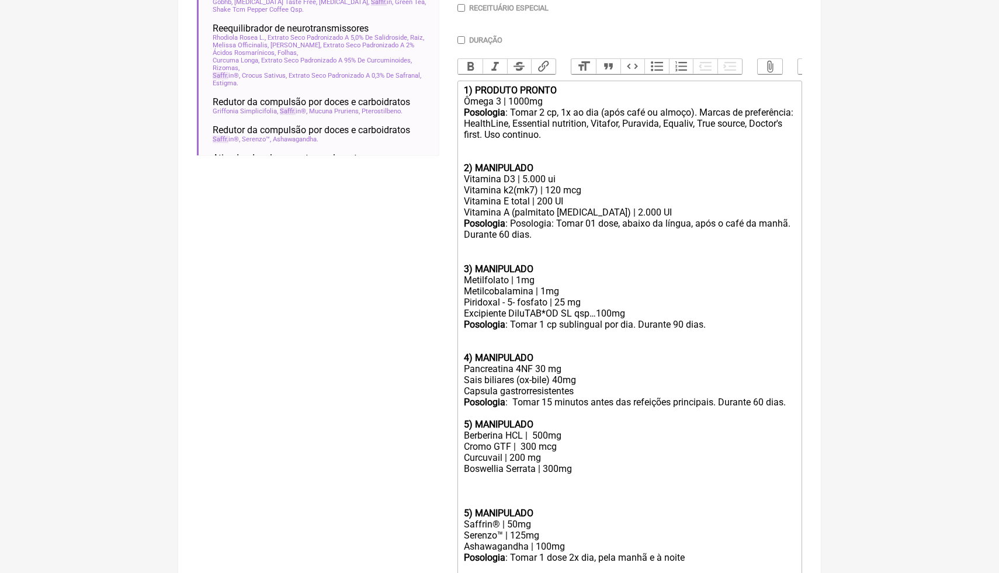
scroll to position [339, 0]
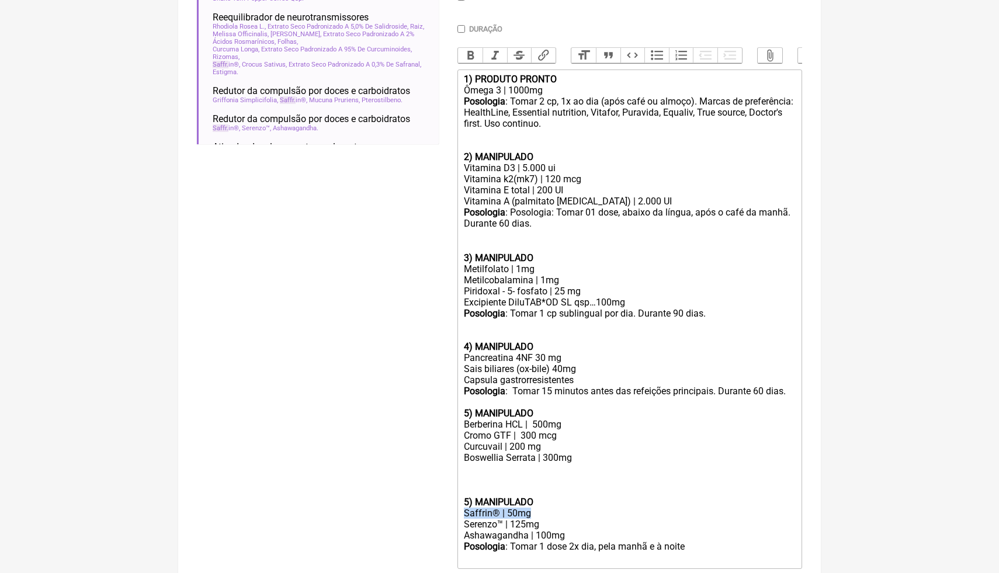
drag, startPoint x: 540, startPoint y: 526, endPoint x: 465, endPoint y: 524, distance: 74.2
click at [465, 519] on div "Saffrin® | 50mg" at bounding box center [630, 512] width 332 height 11
copy div "Saffrin® | 50mg"
click at [470, 474] on div "Cromo GTF | 300 mcg Curcuvail | 200 mg Boswellia Serrata | 300mg" at bounding box center [630, 452] width 332 height 44
paste trix-editor "Saffrin® | 50mg"
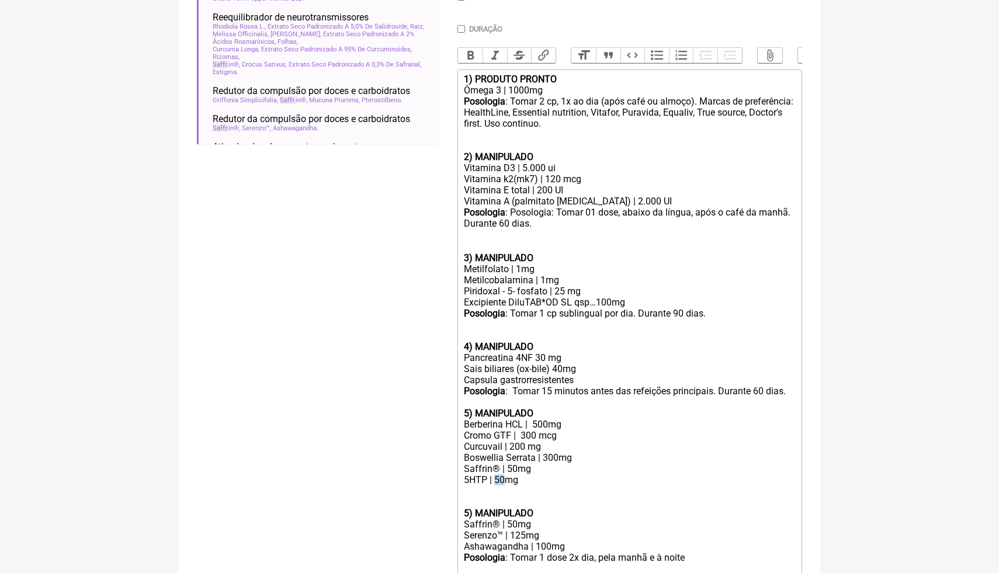
drag, startPoint x: 506, startPoint y: 491, endPoint x: 497, endPoint y: 489, distance: 9.6
click at [497, 485] on div "Cromo GTF | 300 mcg Curcuvail | 200 mg Boswellia Serrata | 300mg Saffrin® | 50m…" at bounding box center [630, 457] width 332 height 55
click at [543, 485] on div "Cromo GTF | 300 mcg Curcuvail | 200 mg Boswellia Serrata | 300mg Saffrin® | 50m…" at bounding box center [630, 457] width 332 height 55
click at [608, 479] on div "Cromo GTF | 300 mcg Curcuvail | 200 mg Boswellia Serrata | 300mg Saffrin® | 50m…" at bounding box center [630, 457] width 332 height 55
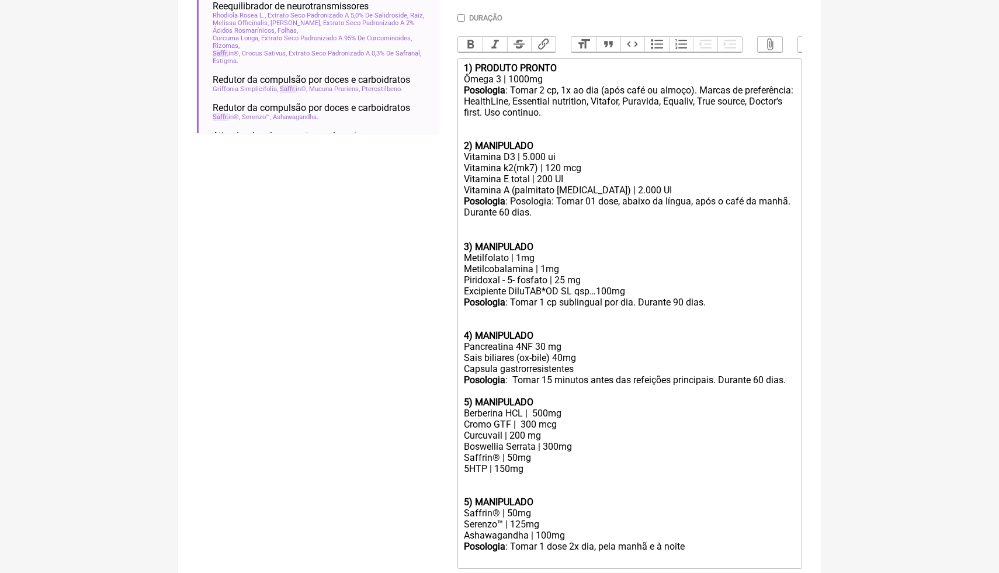
click at [573, 530] on div "Serenzo™ | 125mg" at bounding box center [630, 524] width 332 height 11
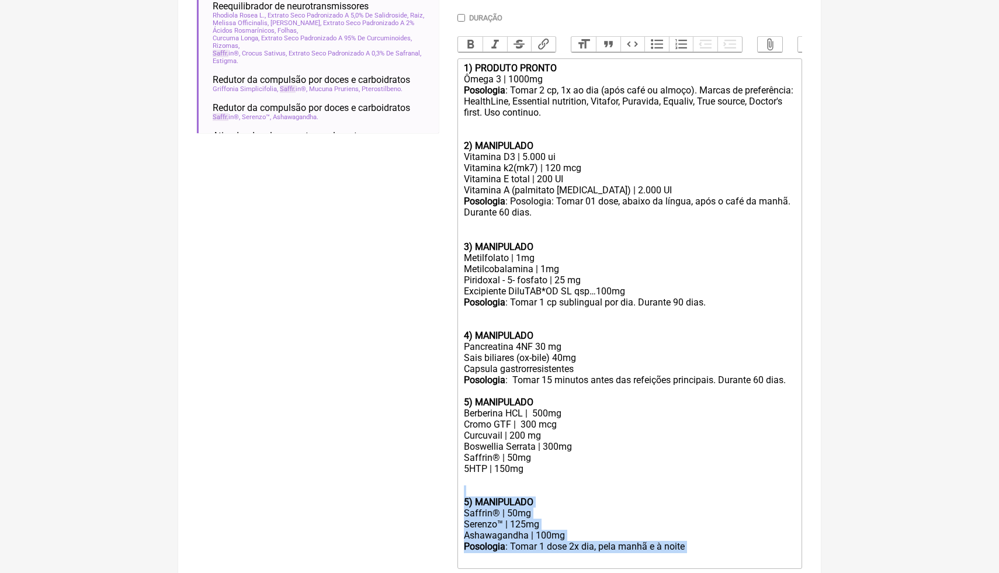
drag, startPoint x: 705, startPoint y: 559, endPoint x: 460, endPoint y: 503, distance: 251.5
click at [459, 503] on trix-editor "1) PRODUTO PRONTO Ômega 3 | 1000mg Posologia : Tomar 2 cp, 1x ao dia (após café…" at bounding box center [629, 313] width 345 height 510
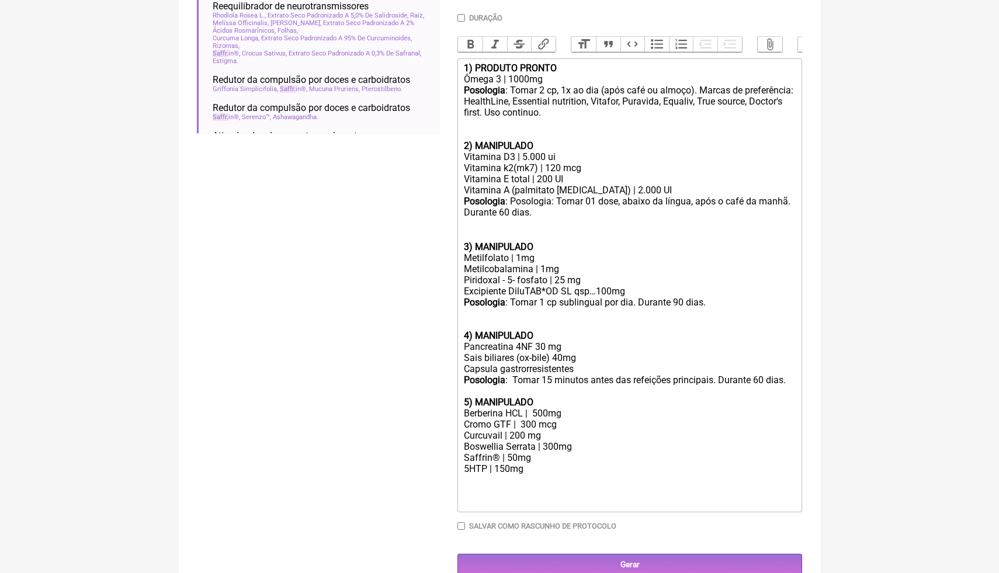
click at [528, 474] on div "Cromo GTF | 300 mcg Curcuvail | 200 mg Boswellia Serrata | 300mg Saffrin® | 50m…" at bounding box center [630, 446] width 332 height 55
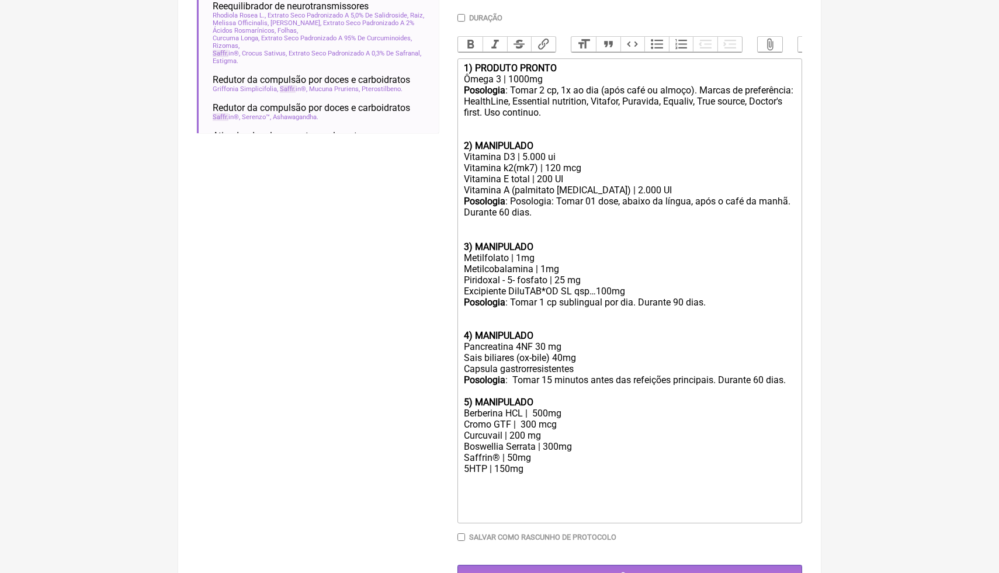
paste trix-editor "Colágeno UC II®"
type trix-editor "<div><strong>1) PRODUTO PRONTO</strong></div><div>Ômega 3 | 1000mg</div><div><s…"
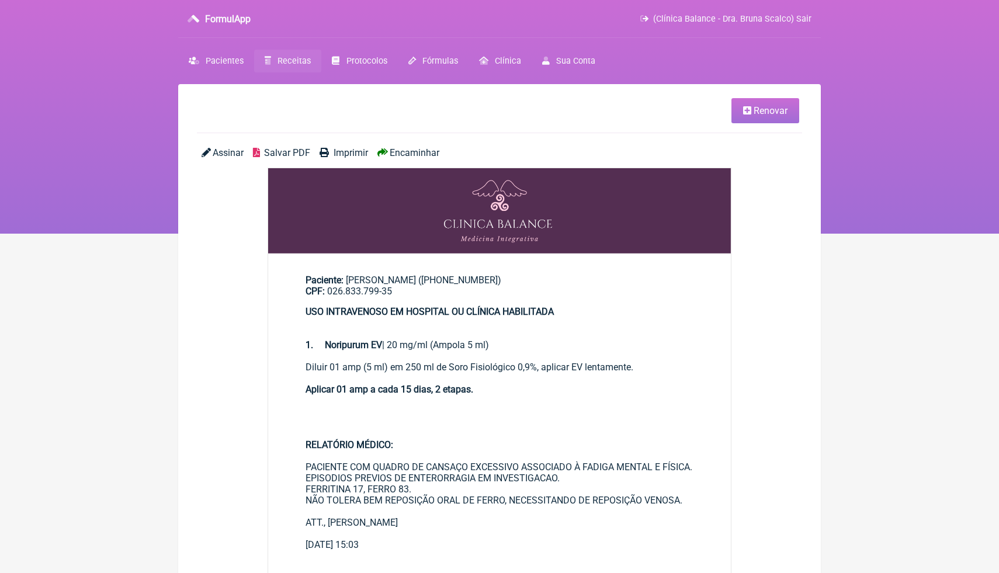
click at [300, 154] on span "Salvar PDF" at bounding box center [287, 152] width 46 height 11
